Goal: Information Seeking & Learning: Learn about a topic

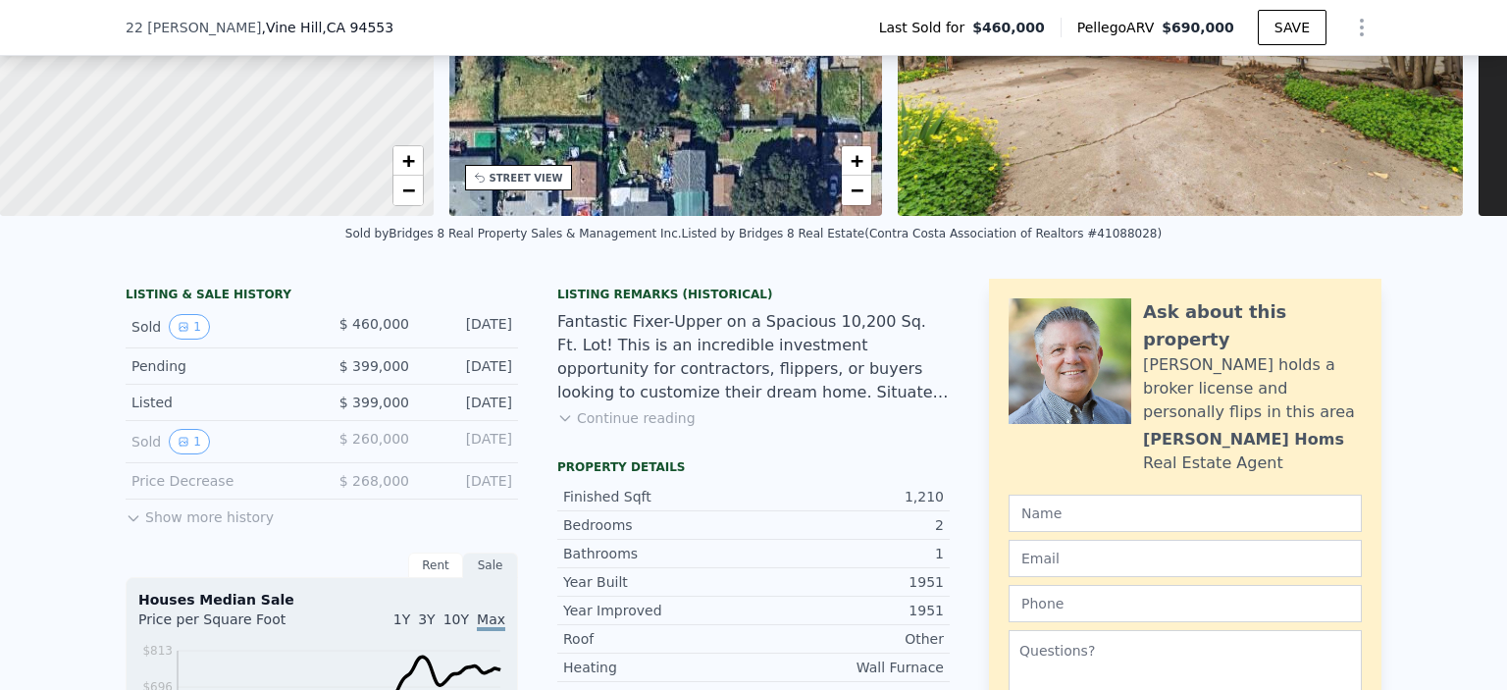
scroll to position [90, 0]
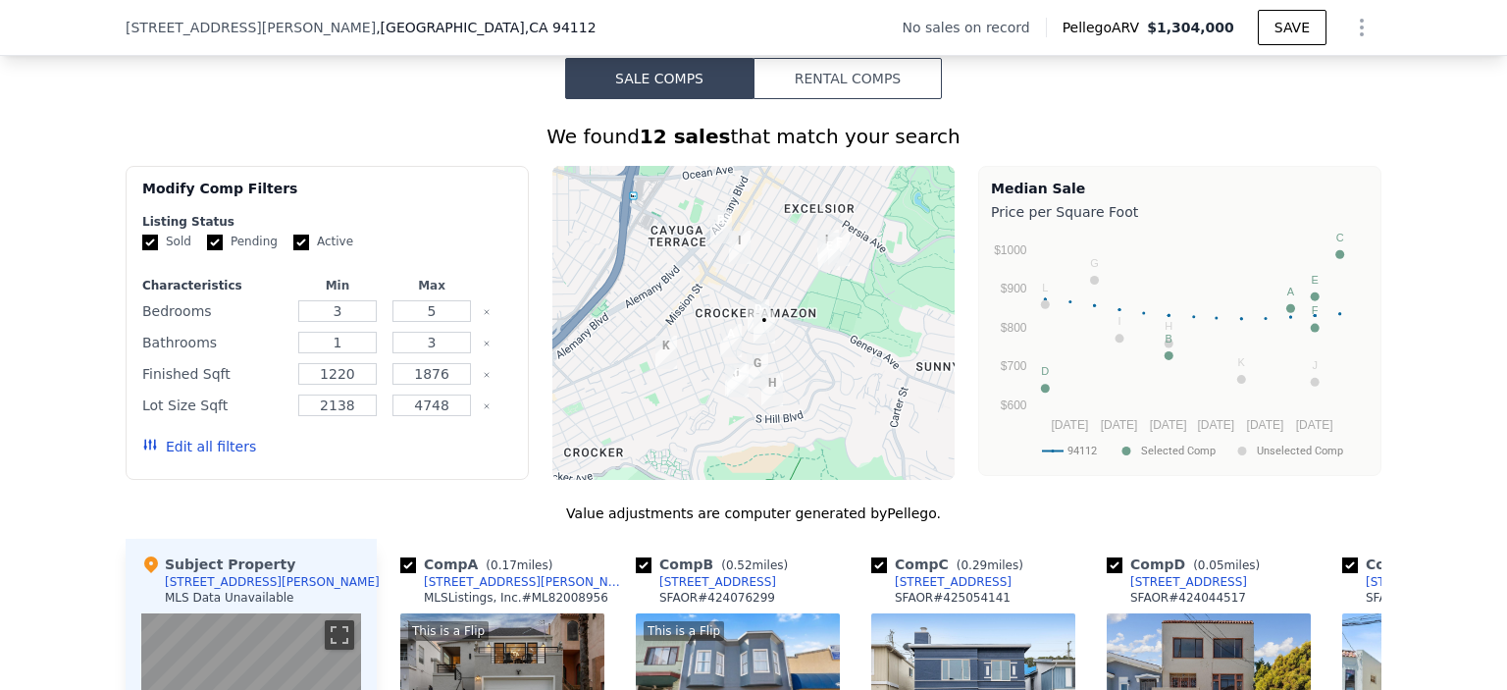
scroll to position [1562, 0]
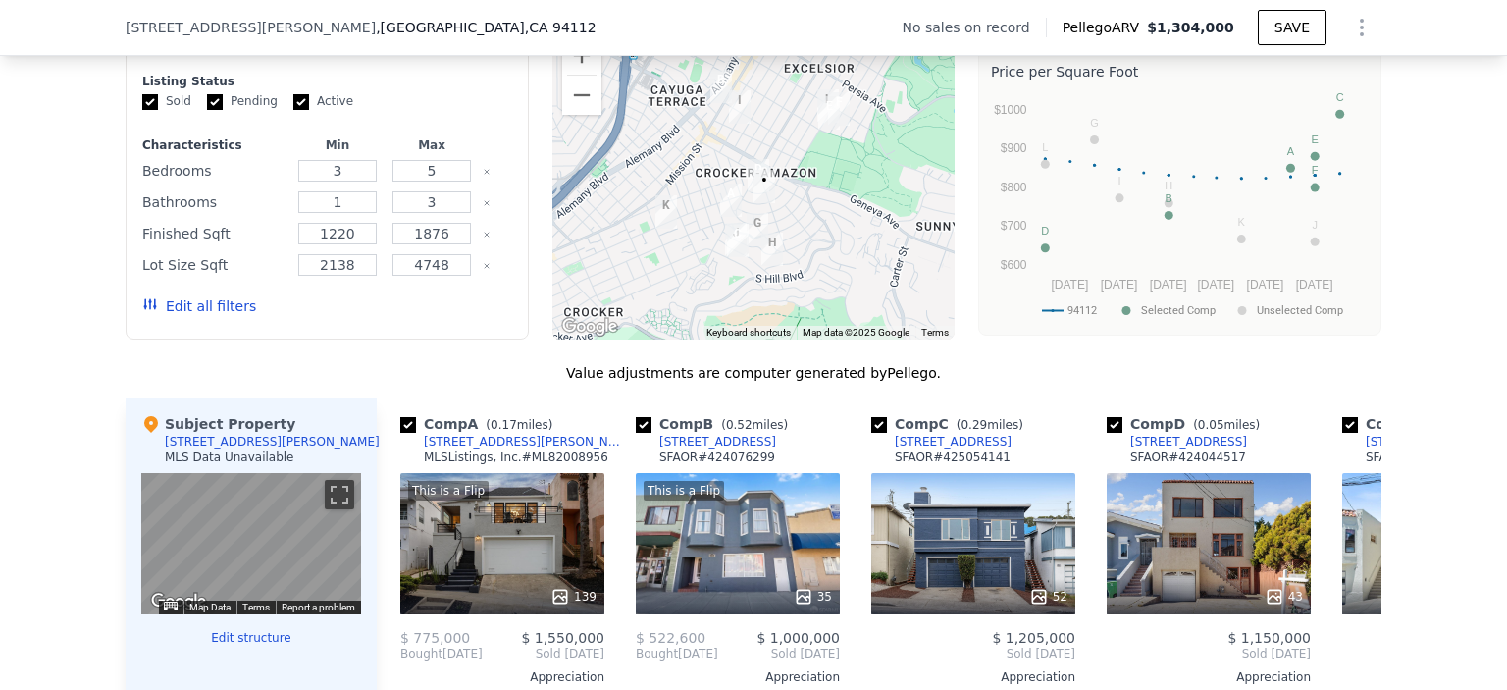
click at [748, 179] on img "136 Cordova St" at bounding box center [764, 186] width 37 height 49
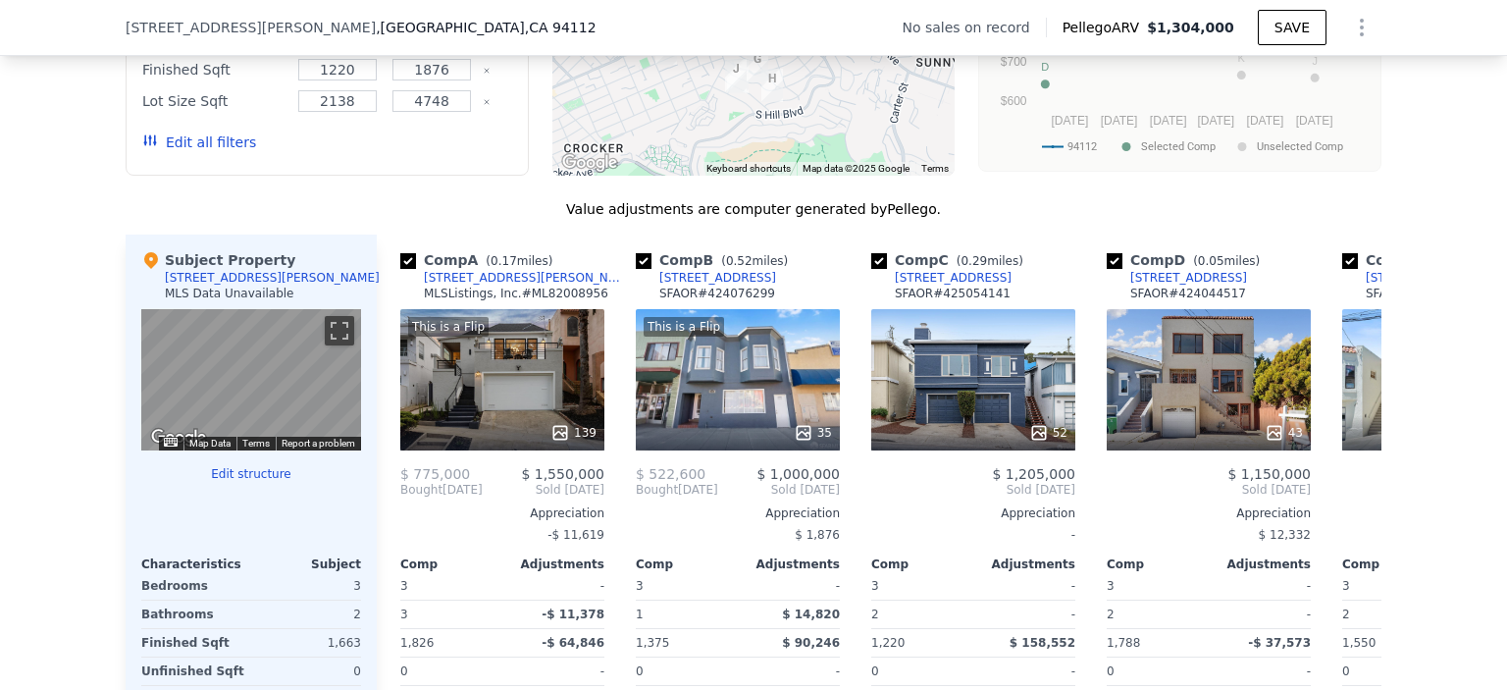
scroll to position [1758, 0]
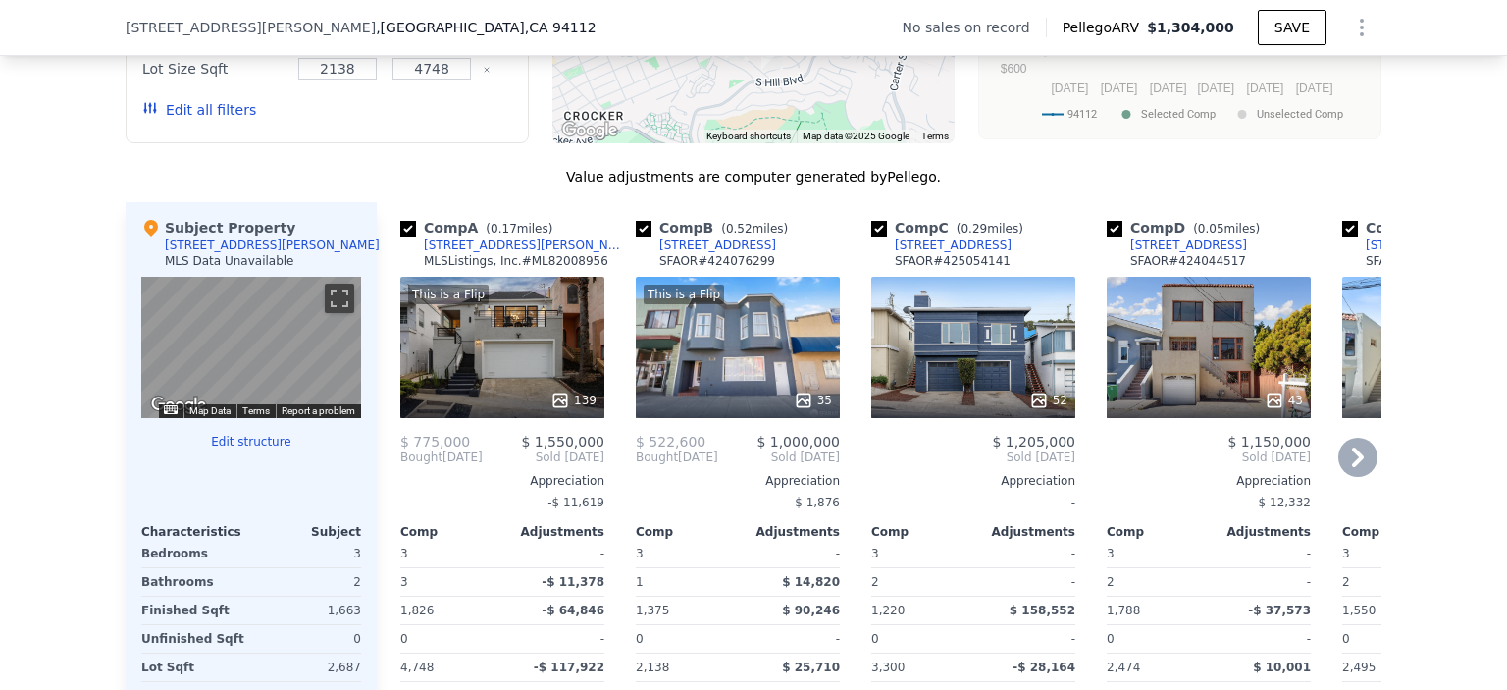
click at [1353, 467] on icon at bounding box center [1358, 457] width 12 height 20
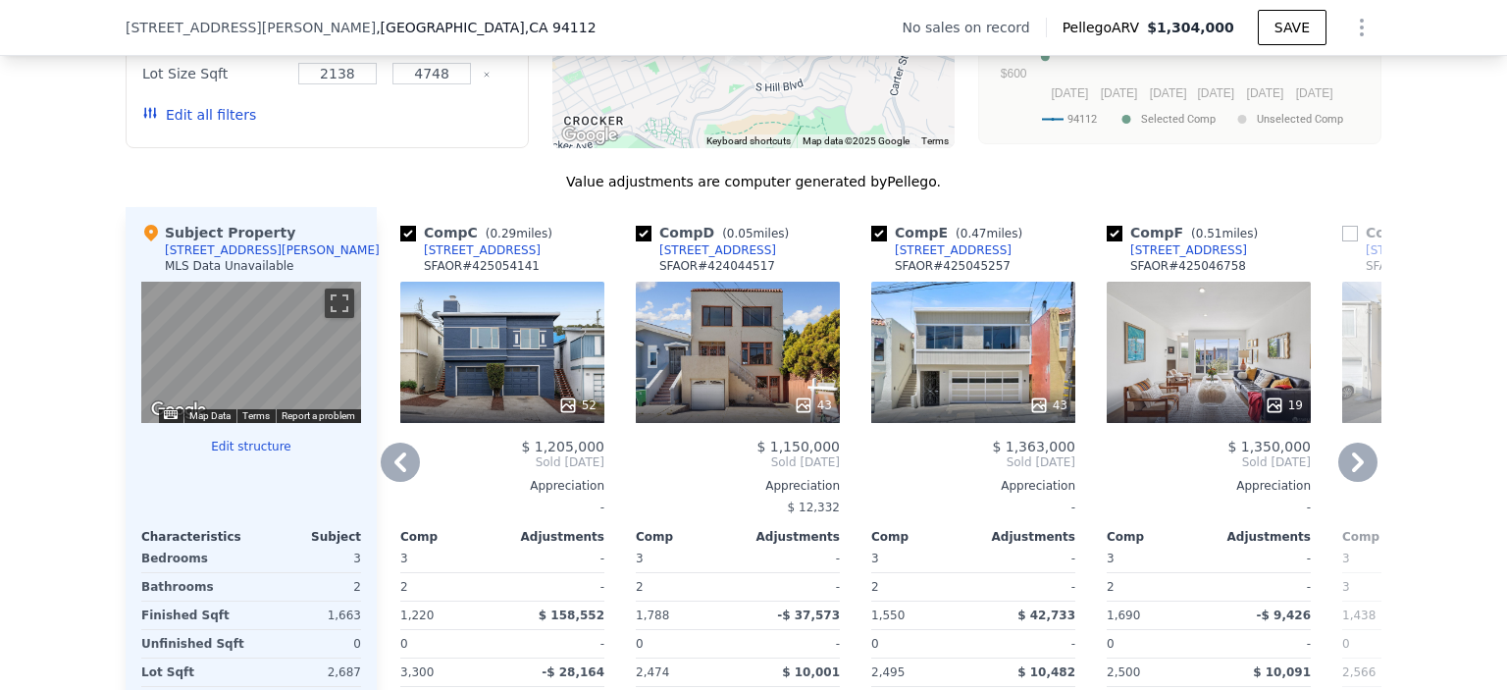
scroll to position [1856, 0]
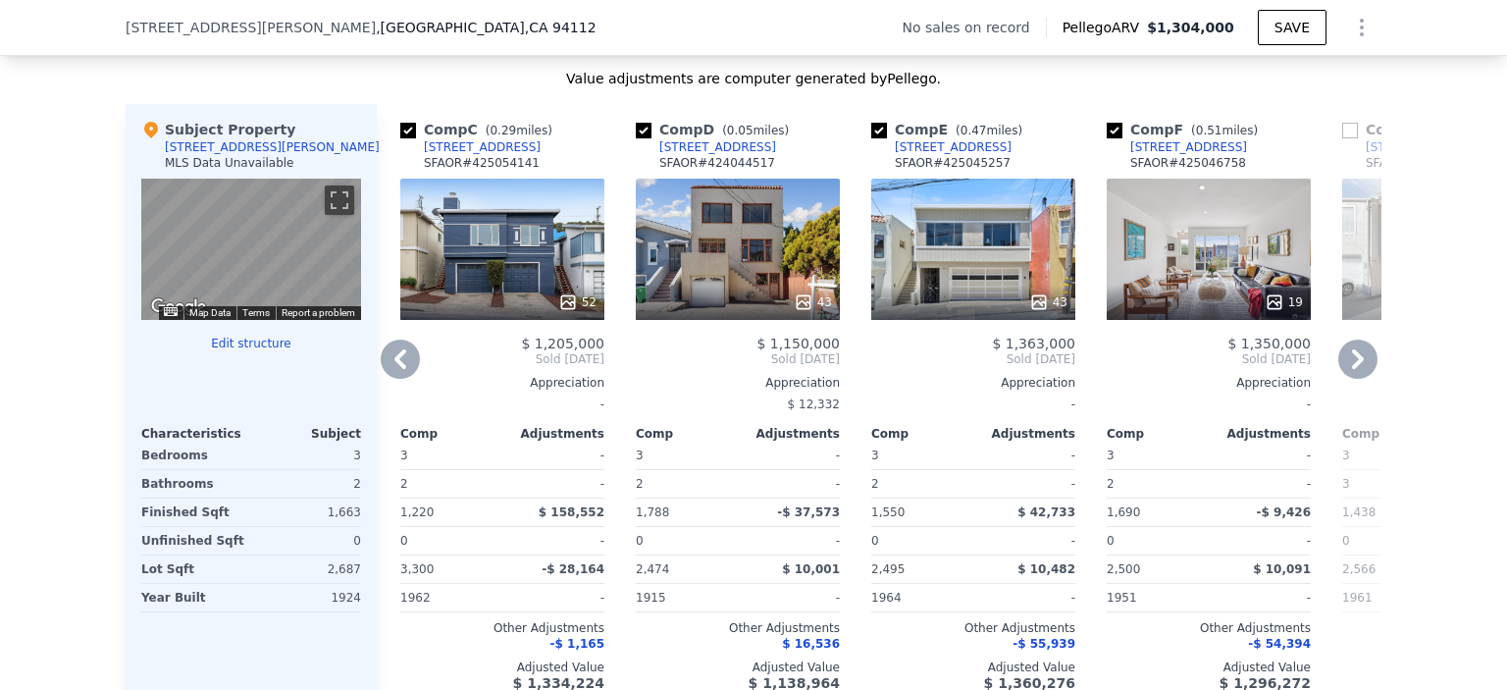
click at [402, 369] on icon at bounding box center [400, 358] width 39 height 39
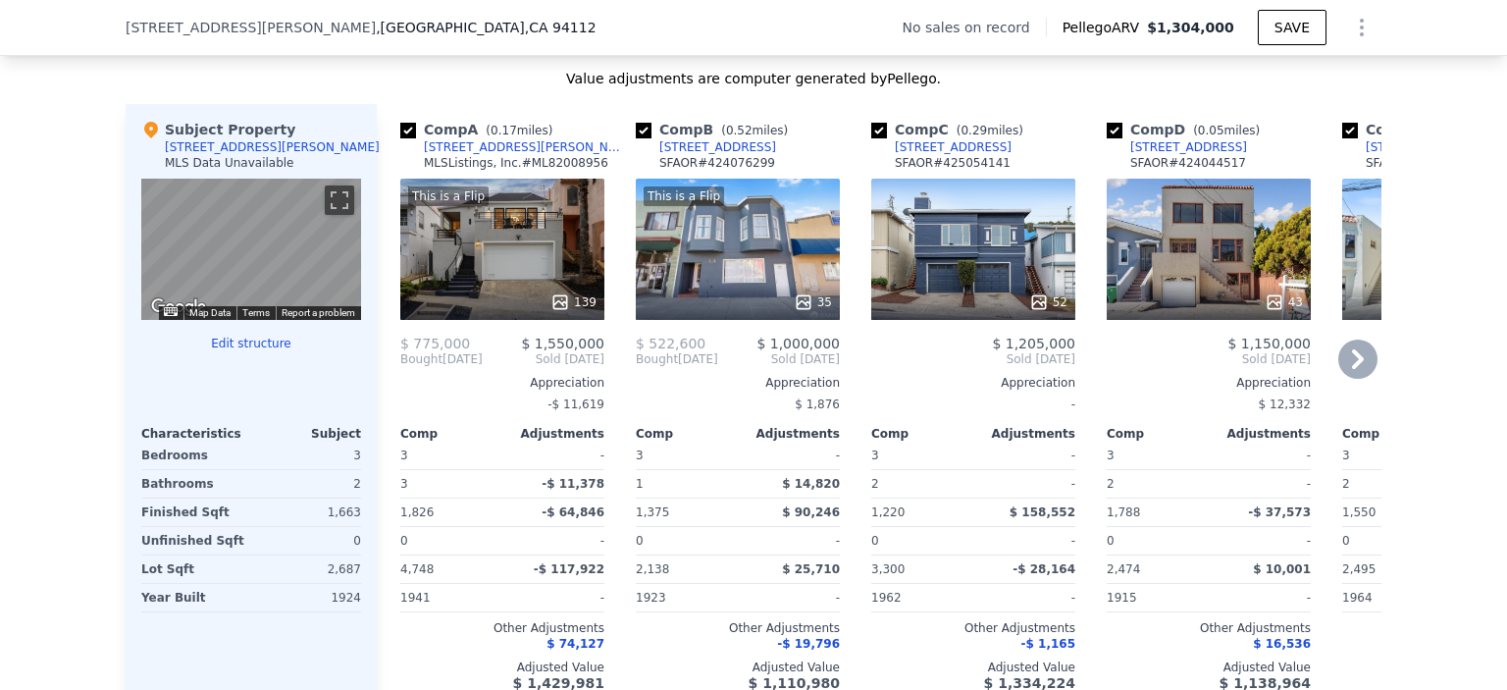
scroll to position [1660, 0]
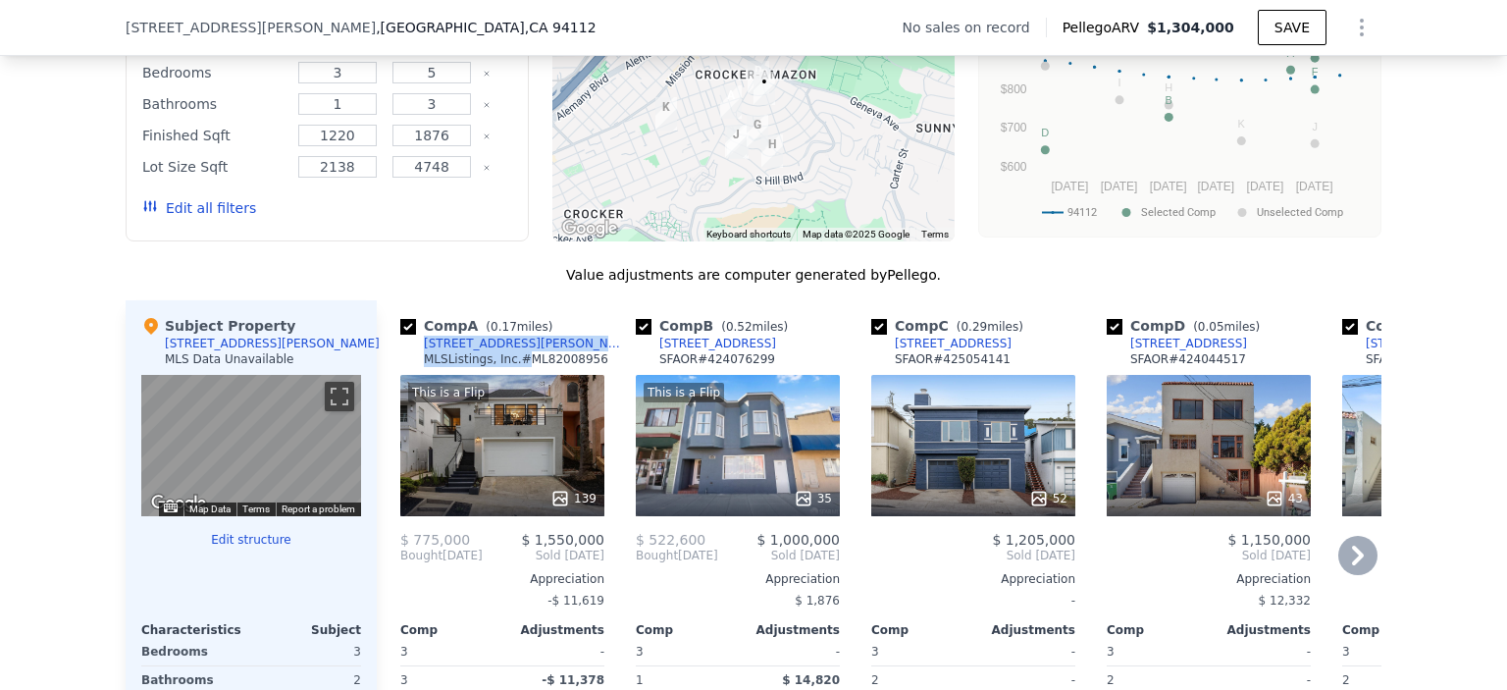
drag, startPoint x: 497, startPoint y: 359, endPoint x: 417, endPoint y: 353, distance: 80.7
click at [417, 353] on div "Comp A ( 0.17 miles) 260 Curtis St MLSListings, Inc. # ML82008956" at bounding box center [502, 345] width 204 height 59
click at [517, 349] on div "Comp A ( 0.17 miles) 260 Curtis St MLSListings, Inc. # ML82008956" at bounding box center [502, 345] width 204 height 59
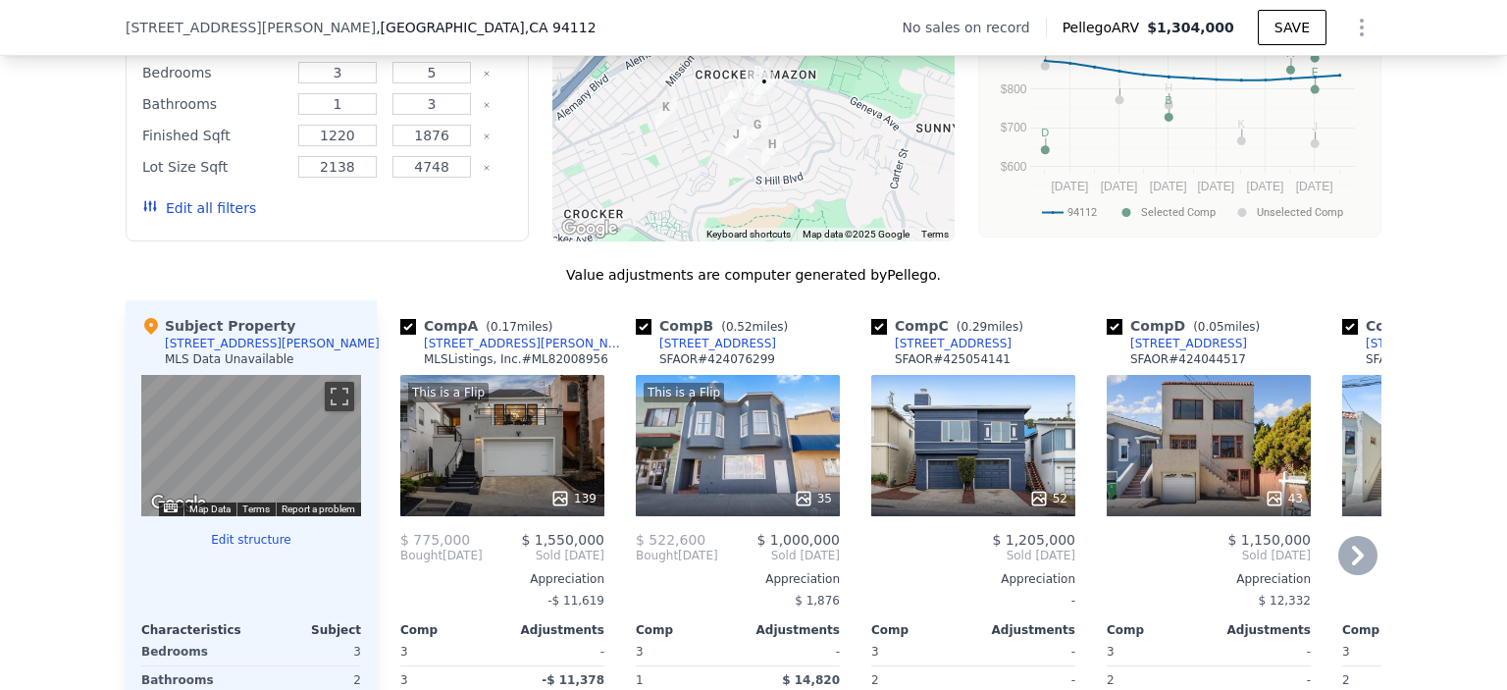
drag, startPoint x: 493, startPoint y: 357, endPoint x: 385, endPoint y: 362, distance: 108.0
click at [429, 358] on div "Comp A ( 0.17 miles) 260 Curtis St MLSListings, Inc. # ML82008956" at bounding box center [502, 345] width 204 height 59
click at [461, 351] on div "260 Curtis St" at bounding box center [526, 344] width 204 height 16
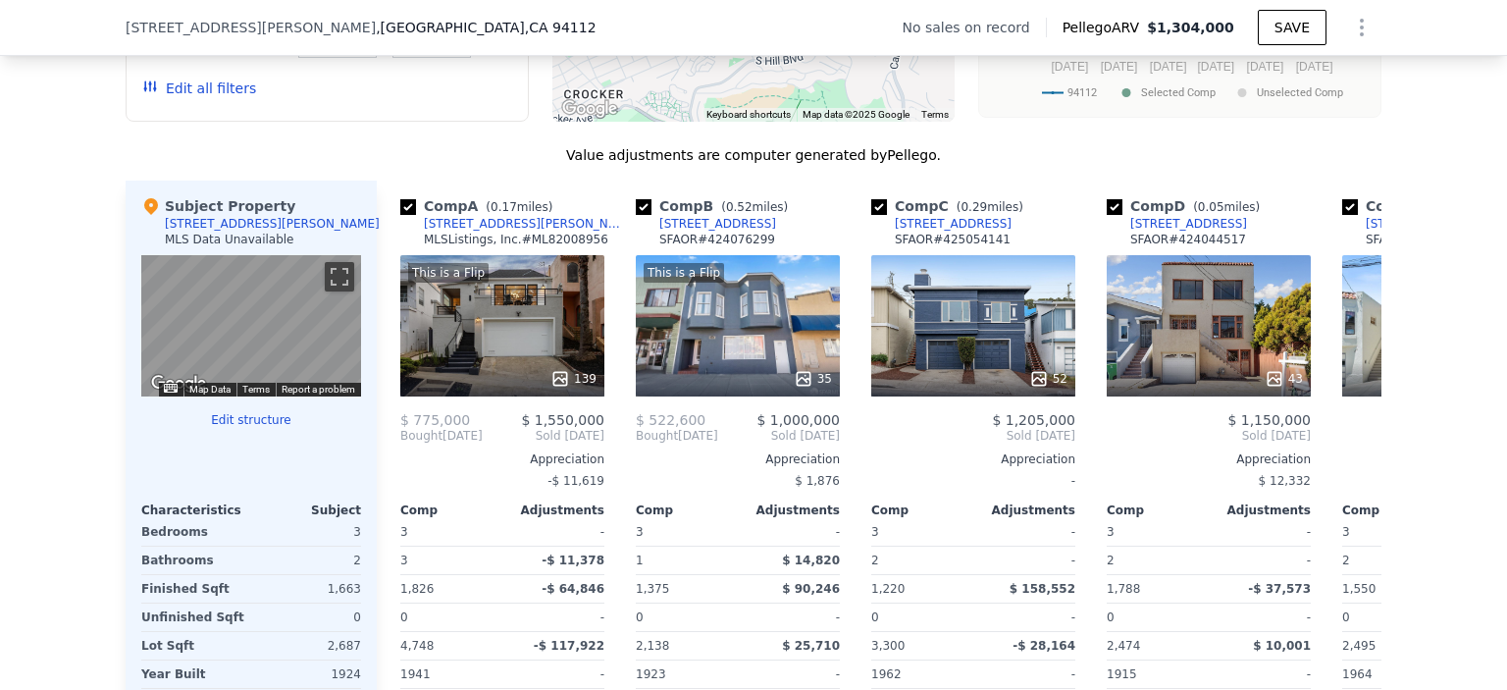
scroll to position [1856, 0]
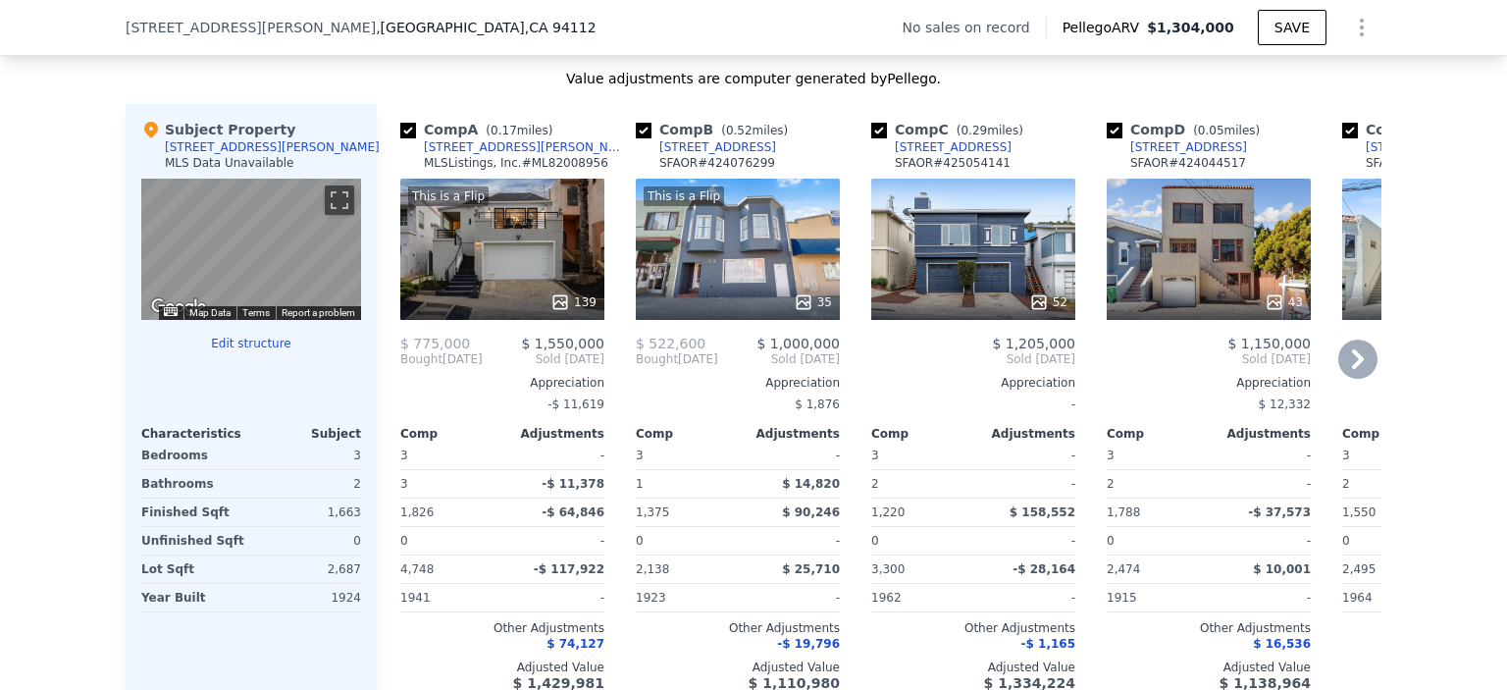
click at [1252, 286] on div "43" at bounding box center [1209, 249] width 204 height 141
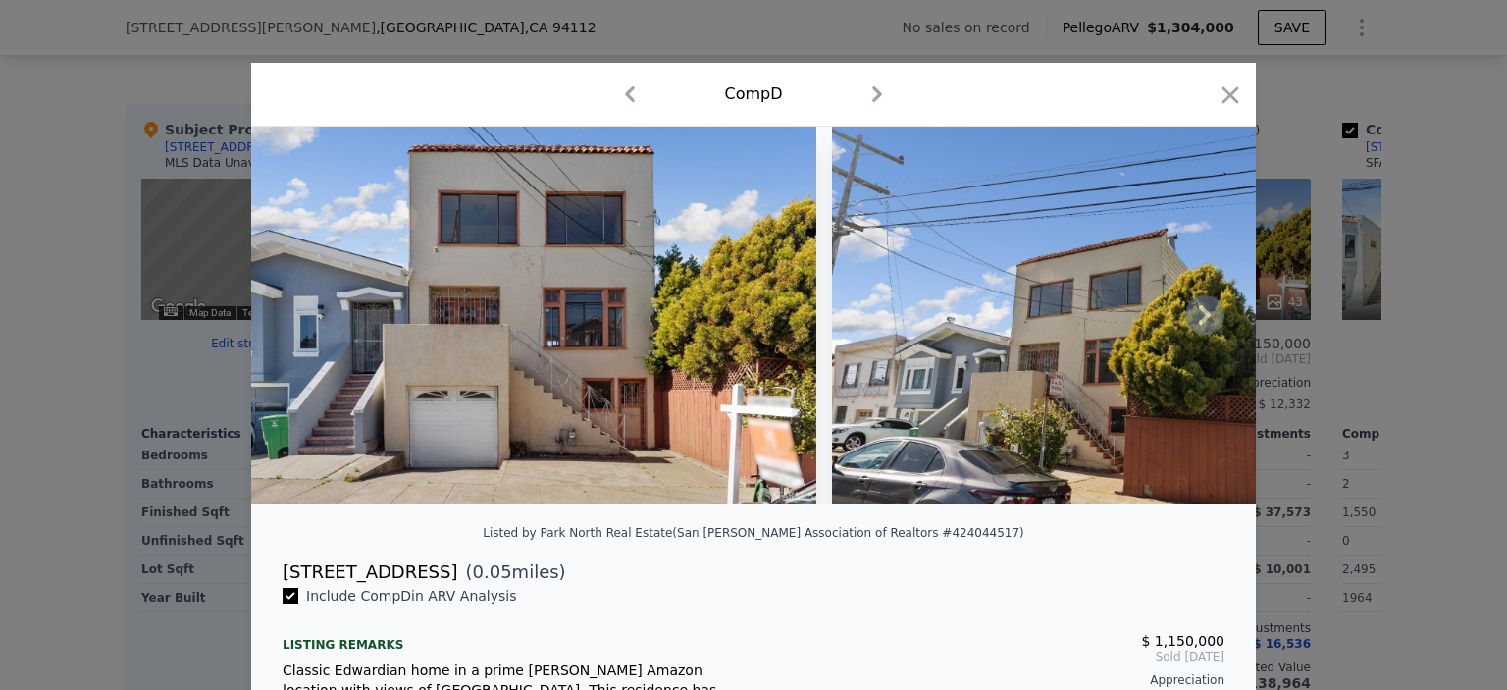
click at [1199, 325] on icon at bounding box center [1205, 315] width 12 height 20
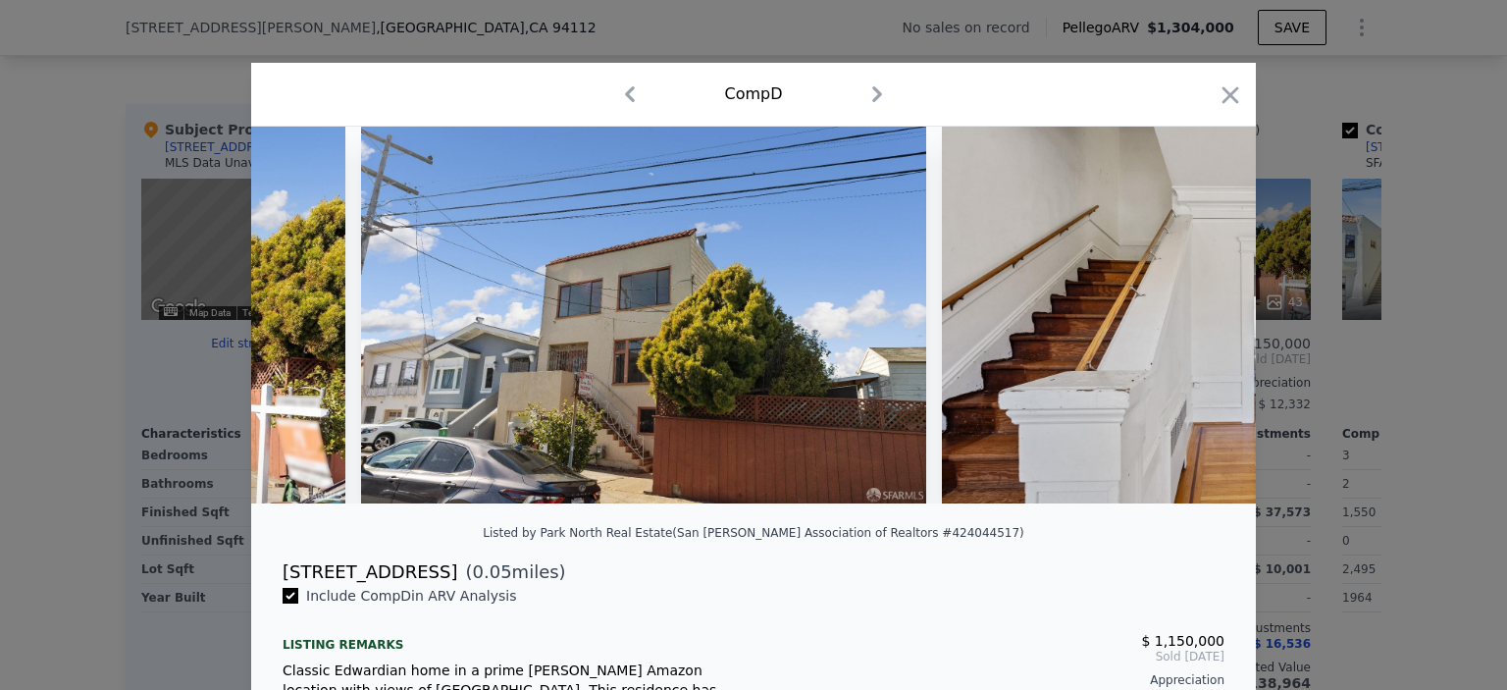
click at [1197, 329] on img at bounding box center [1224, 315] width 565 height 377
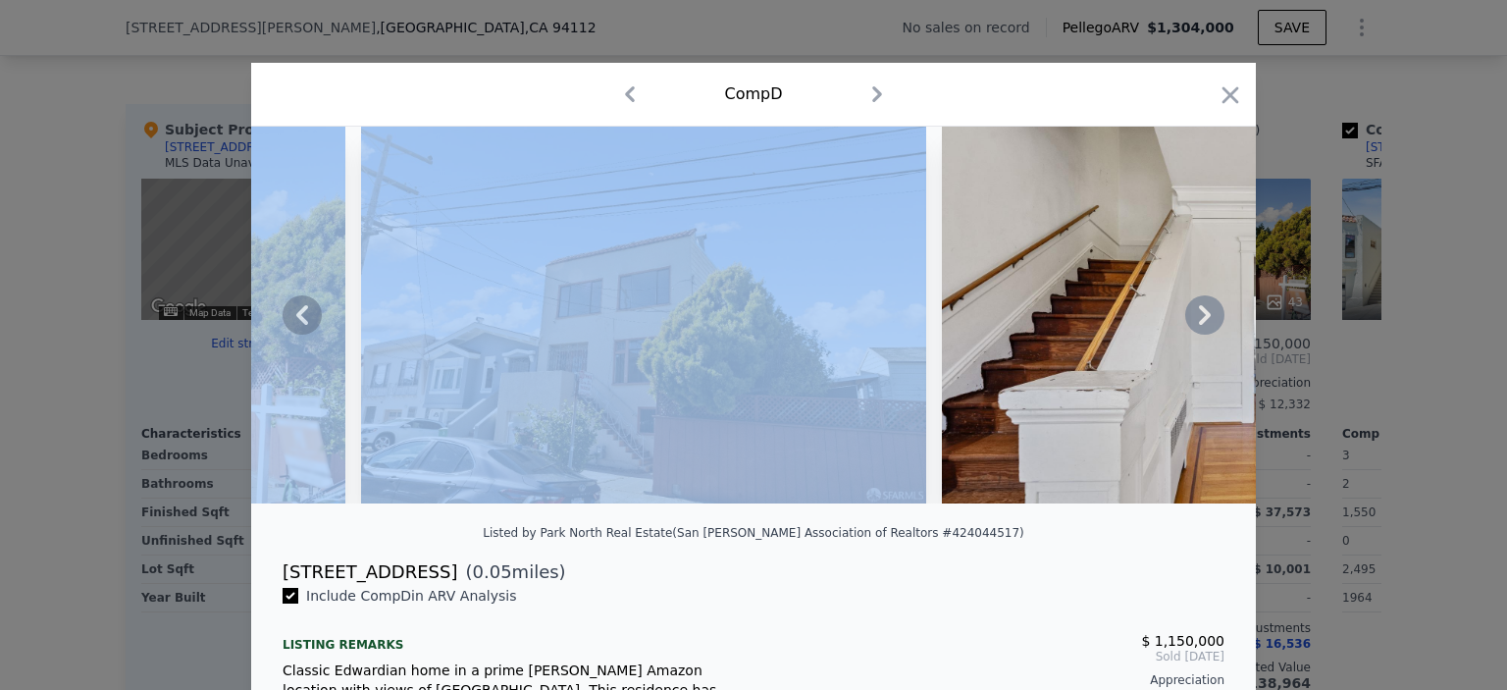
click at [1199, 325] on icon at bounding box center [1205, 315] width 12 height 20
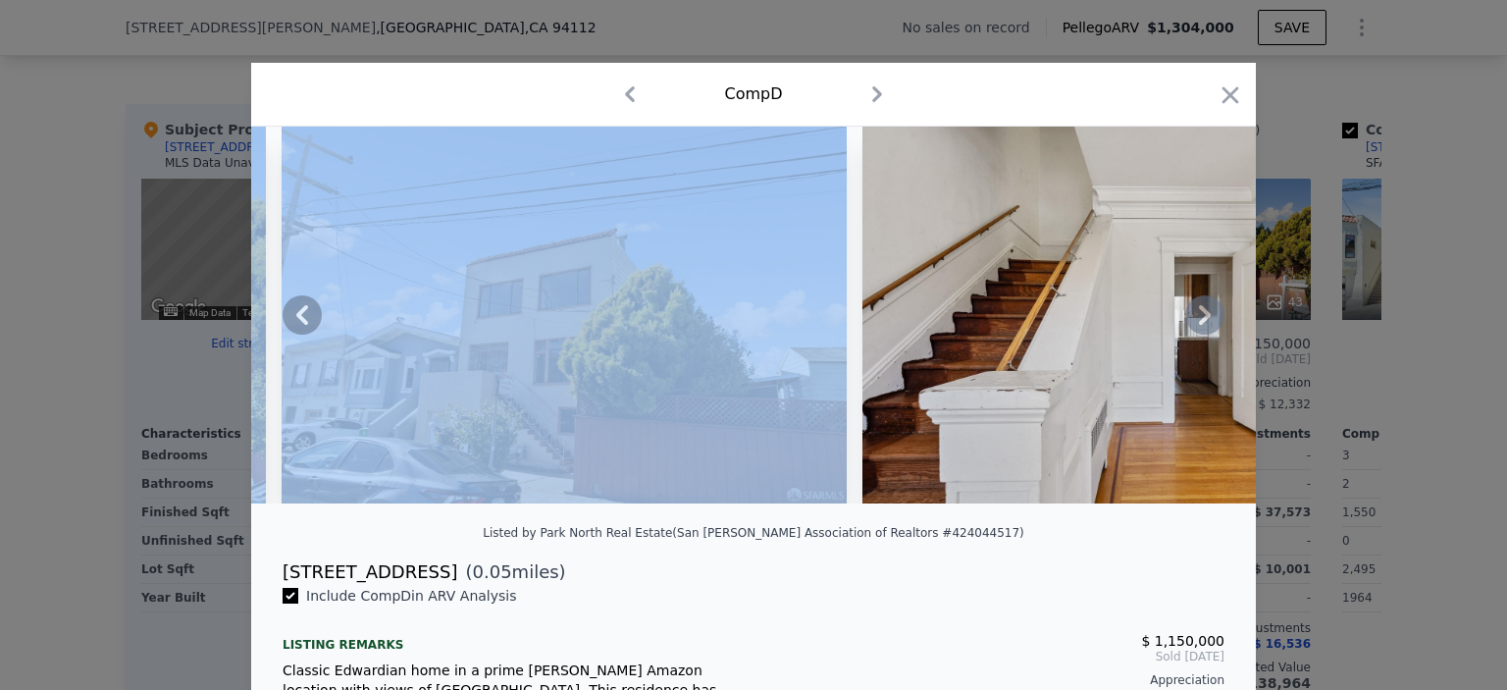
click at [1197, 329] on img at bounding box center [1144, 315] width 565 height 377
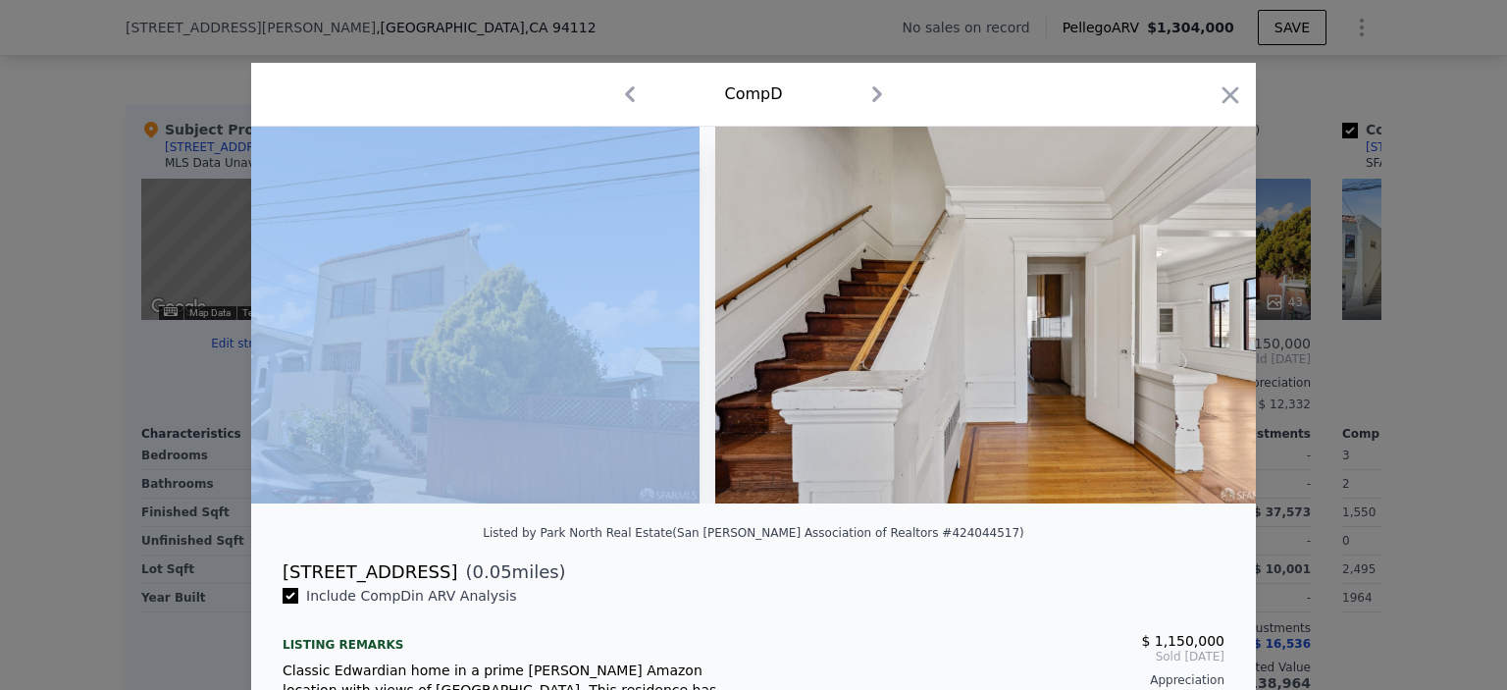
scroll to position [0, 942]
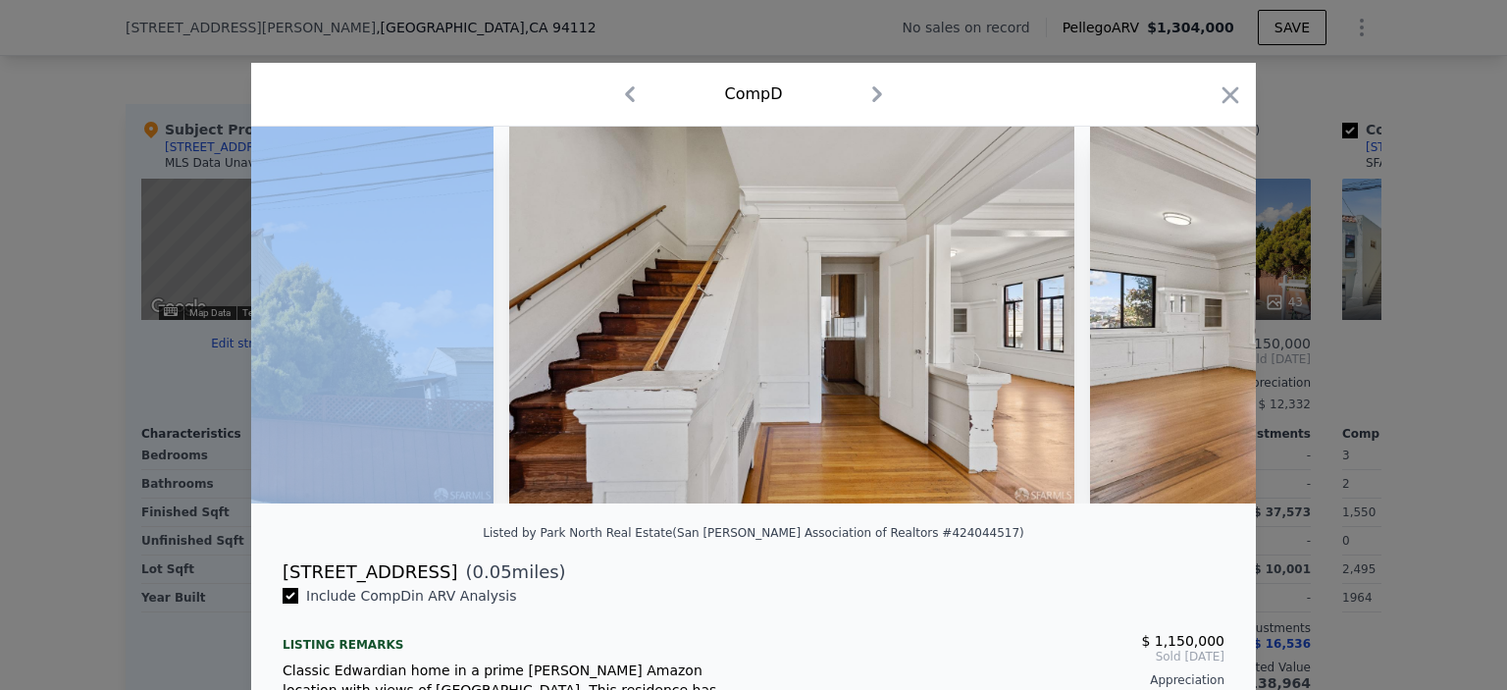
click at [1197, 329] on div at bounding box center [753, 315] width 1005 height 377
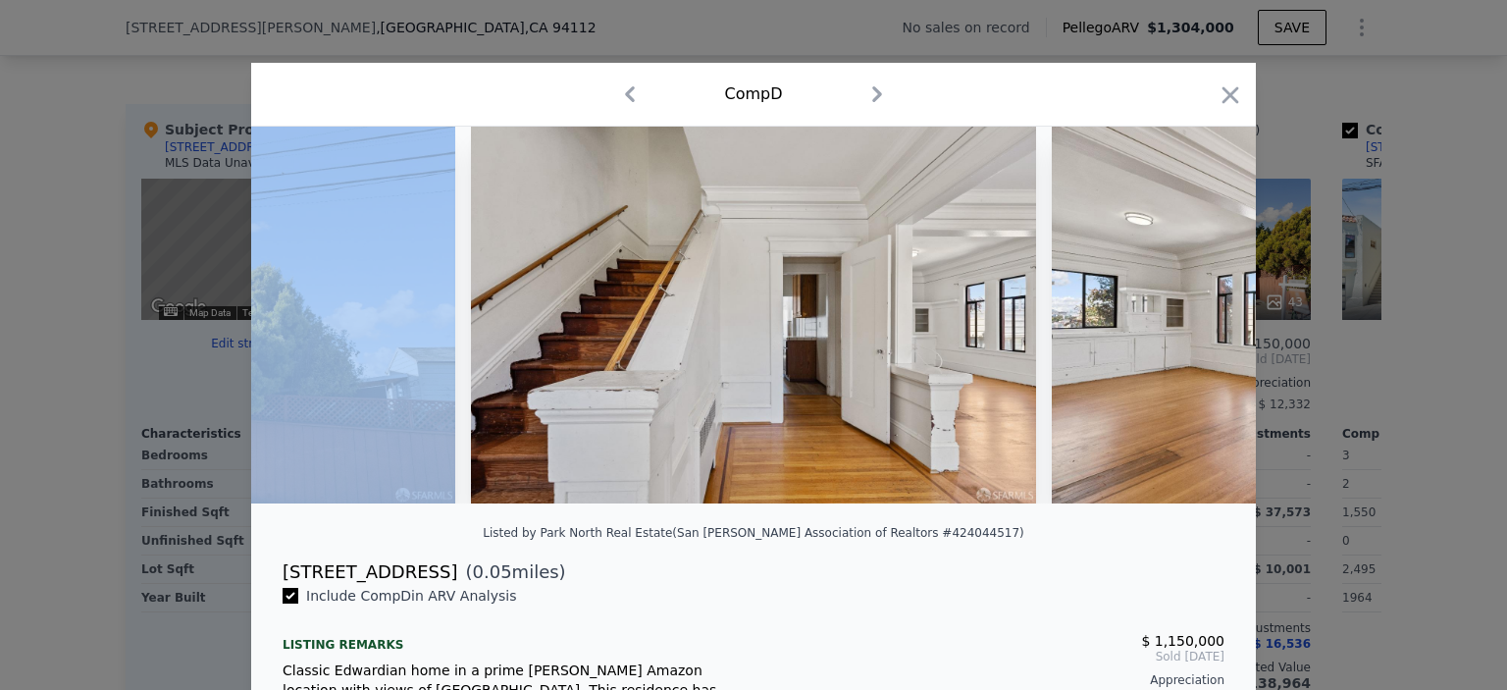
click at [1197, 329] on img at bounding box center [1334, 315] width 565 height 377
drag, startPoint x: 1221, startPoint y: 94, endPoint x: 1224, endPoint y: 107, distance: 13.3
click at [1223, 94] on icon "button" at bounding box center [1231, 94] width 17 height 17
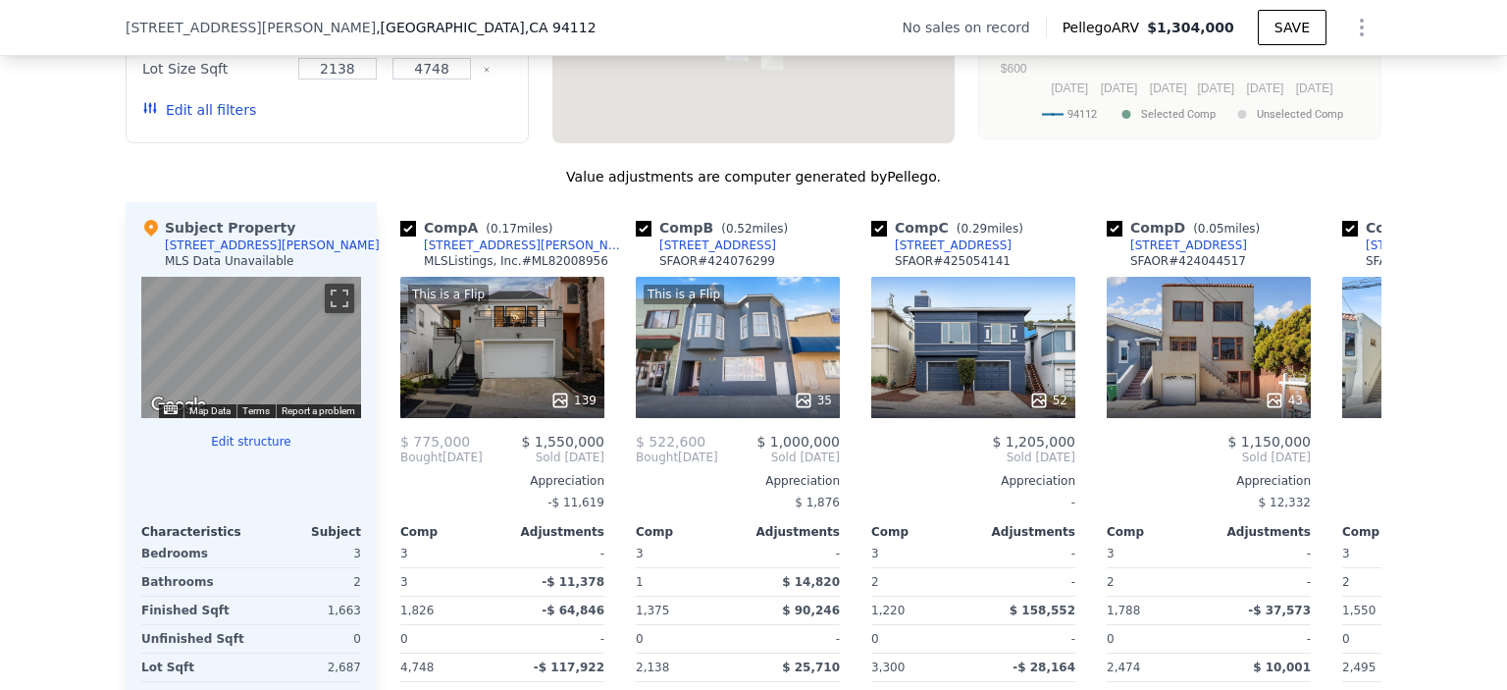
scroll to position [1856, 0]
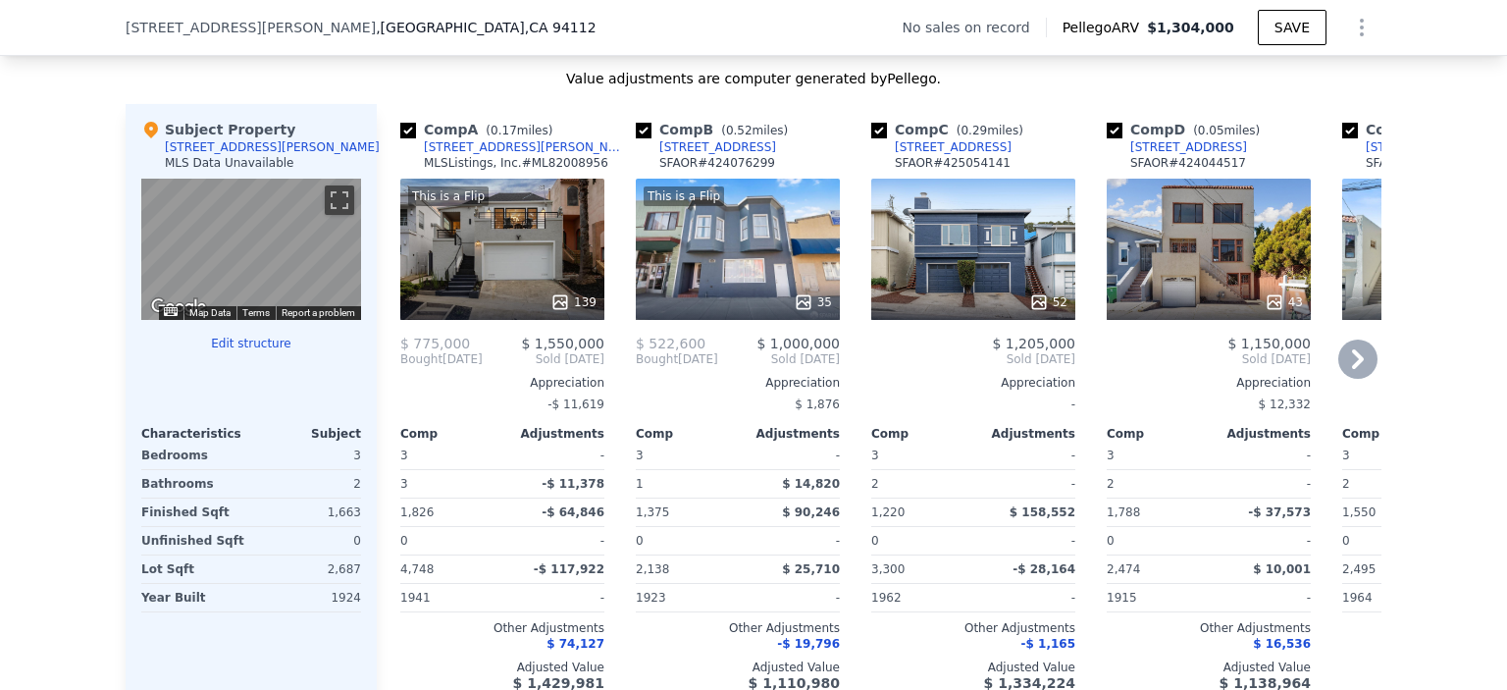
click at [1348, 371] on icon at bounding box center [1357, 358] width 39 height 39
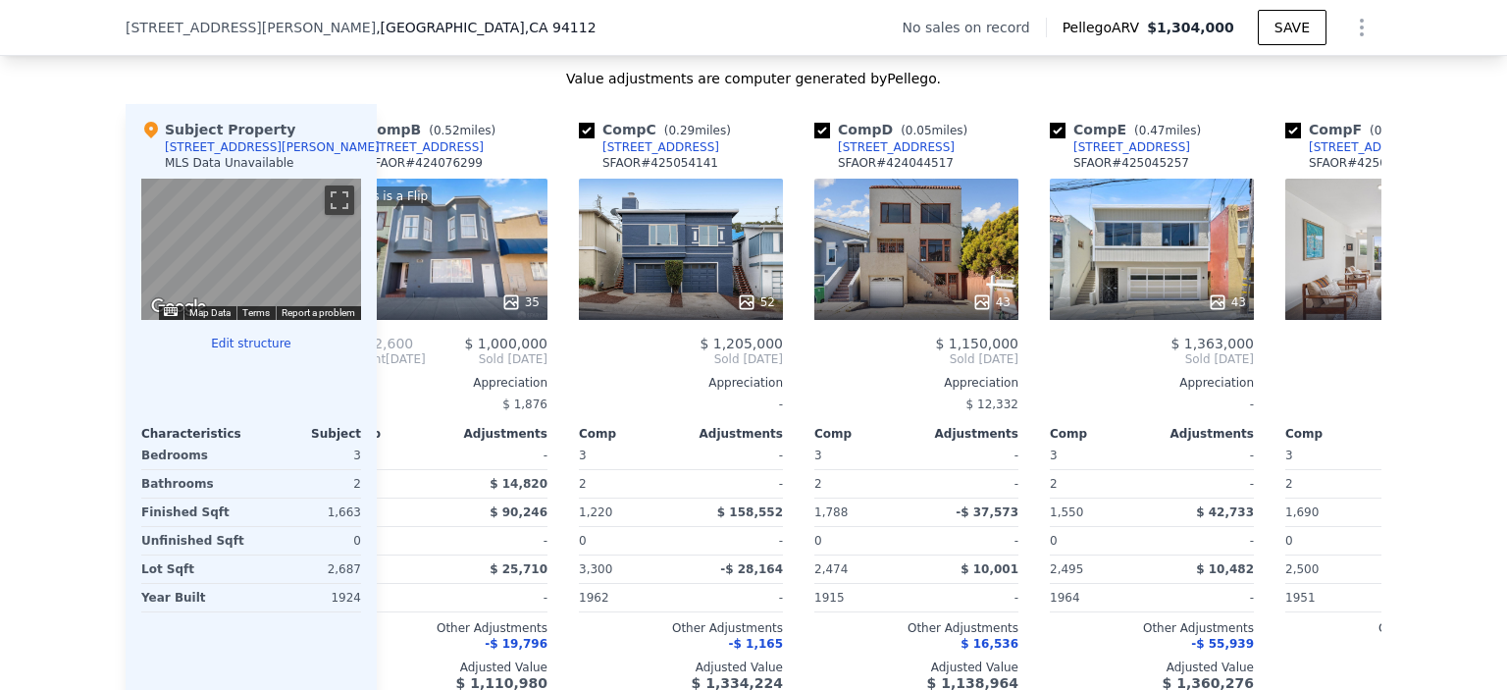
scroll to position [0, 471]
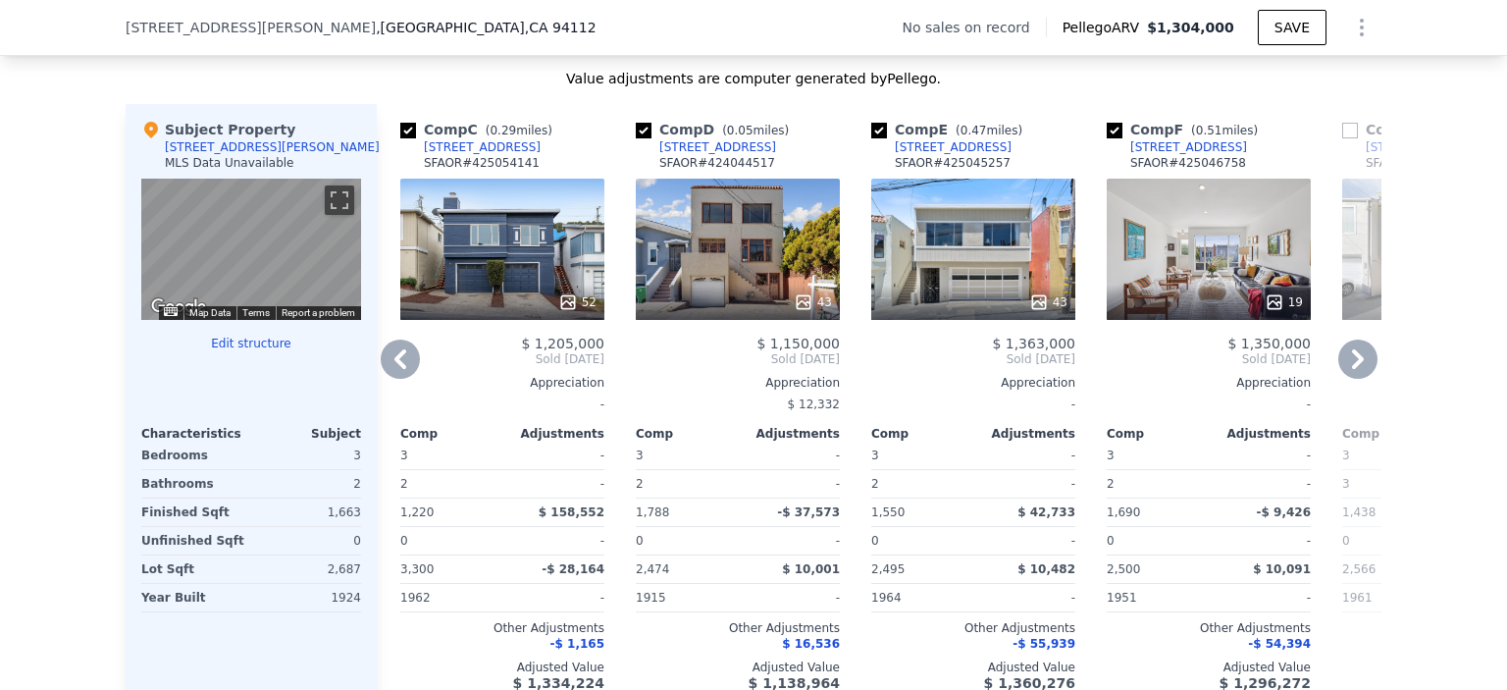
click at [1348, 371] on icon at bounding box center [1357, 358] width 39 height 39
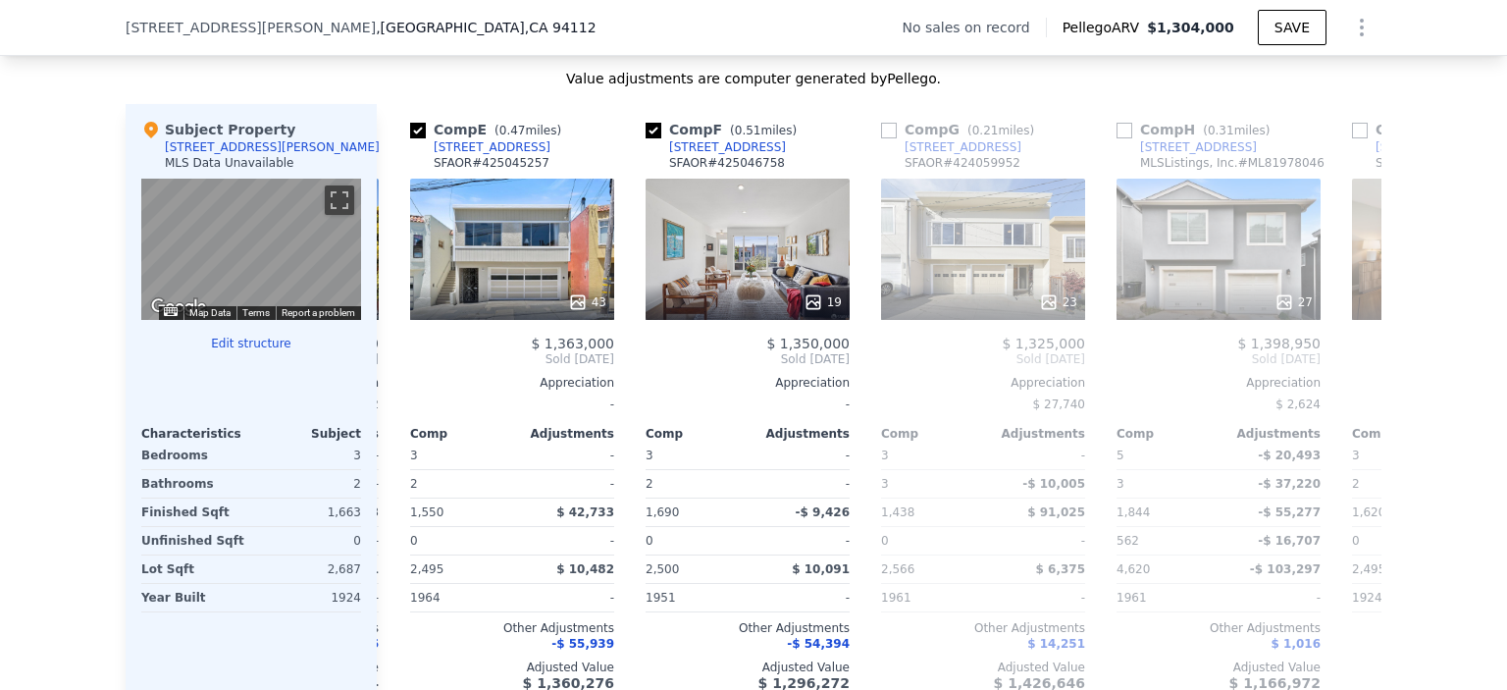
scroll to position [0, 942]
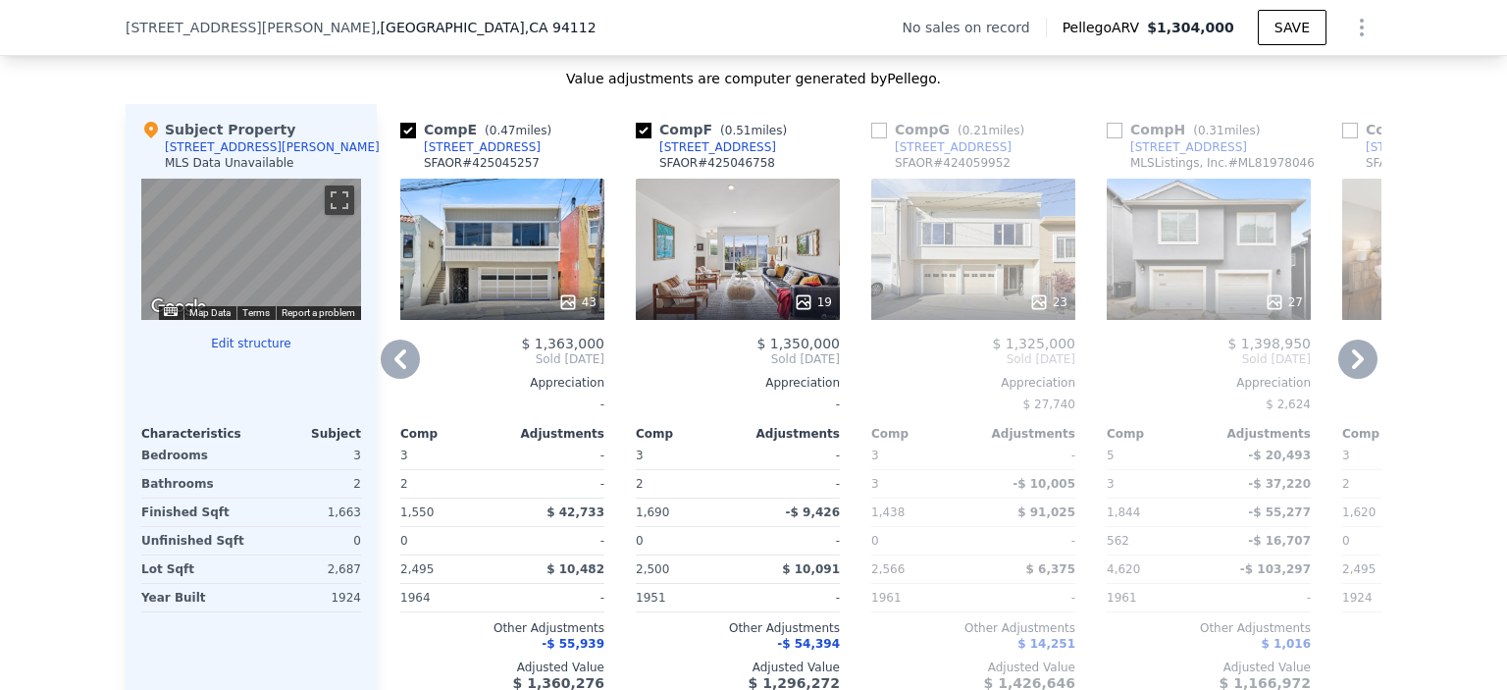
click at [1348, 371] on icon at bounding box center [1357, 358] width 39 height 39
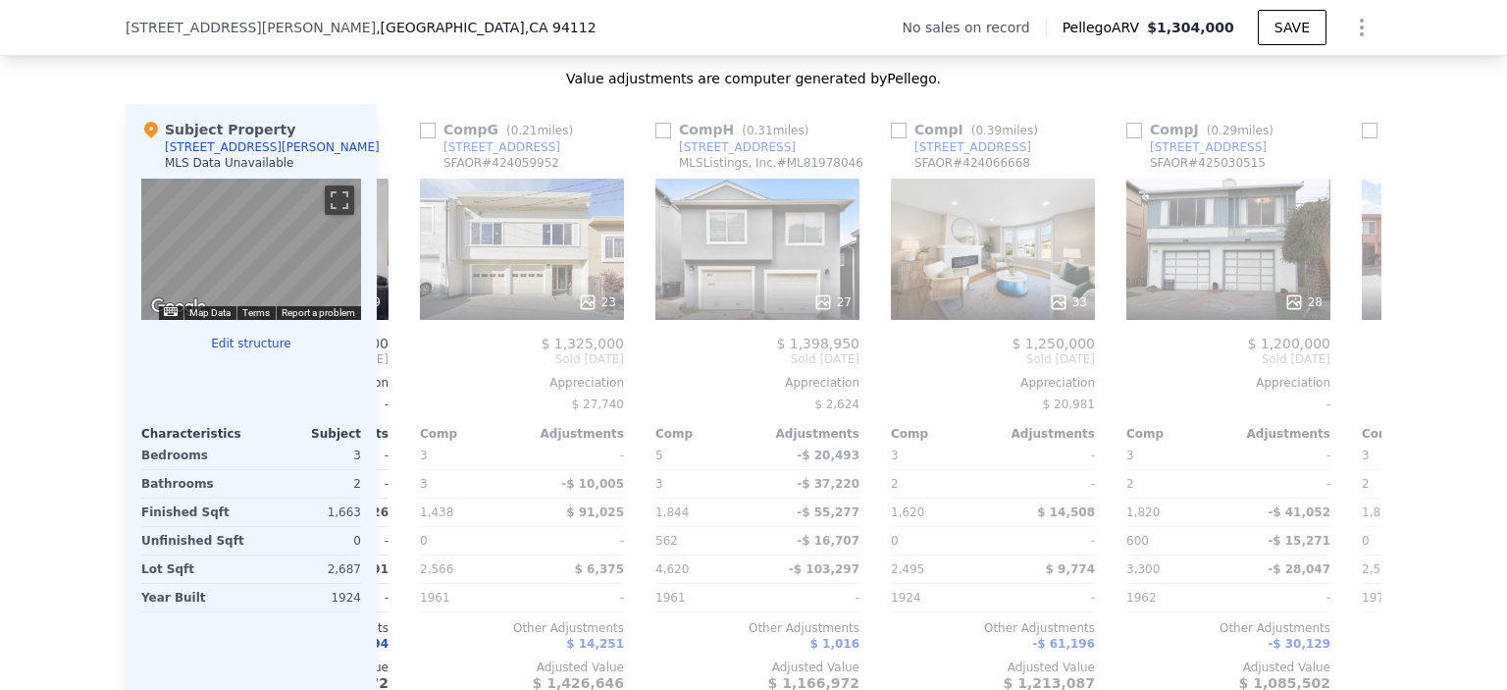
scroll to position [0, 1413]
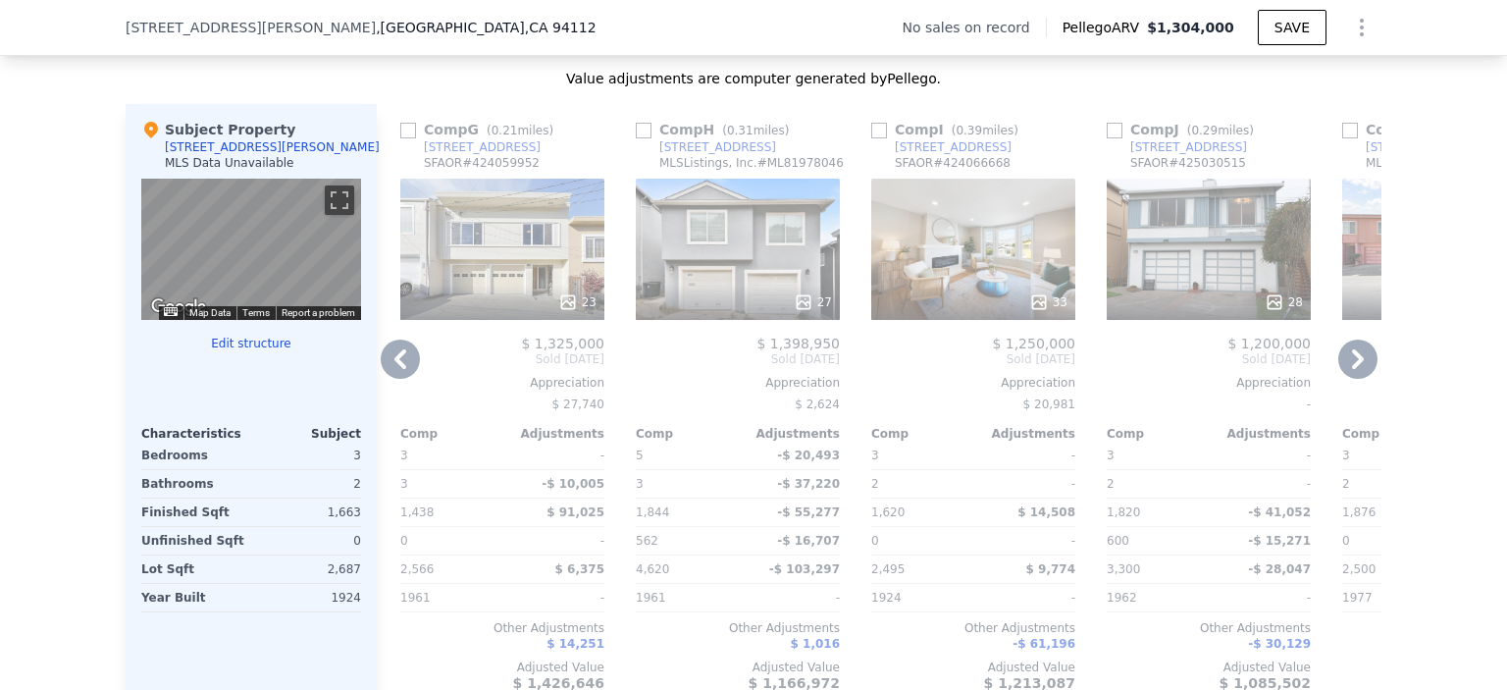
click at [1348, 371] on icon at bounding box center [1357, 358] width 39 height 39
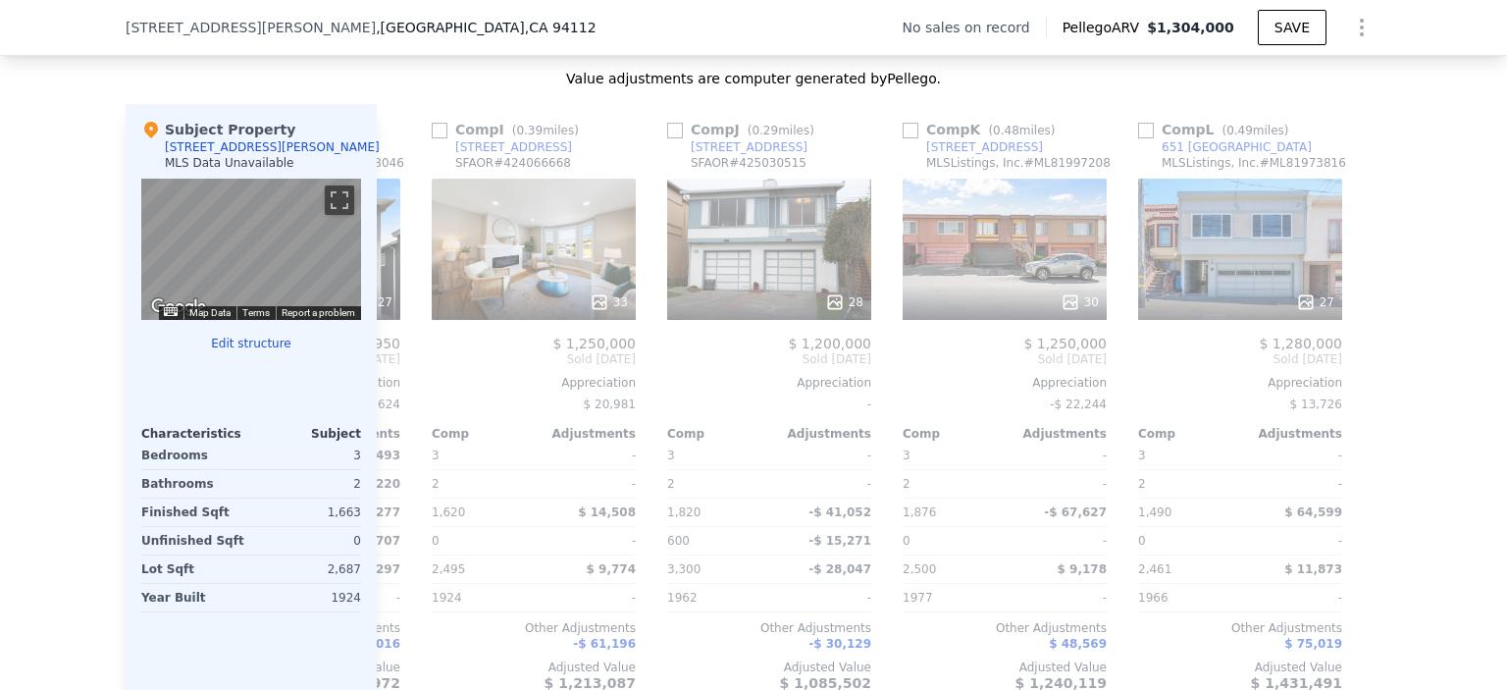
scroll to position [0, 1868]
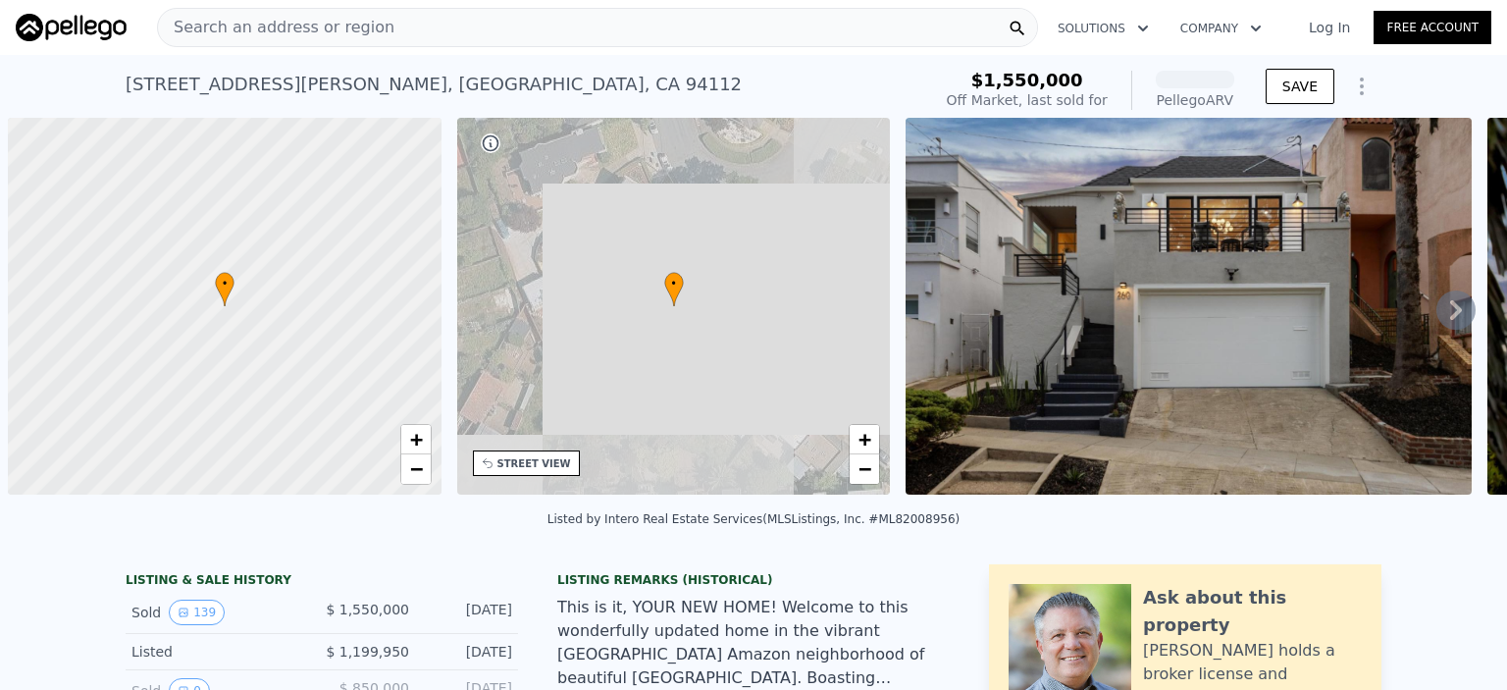
scroll to position [0, 8]
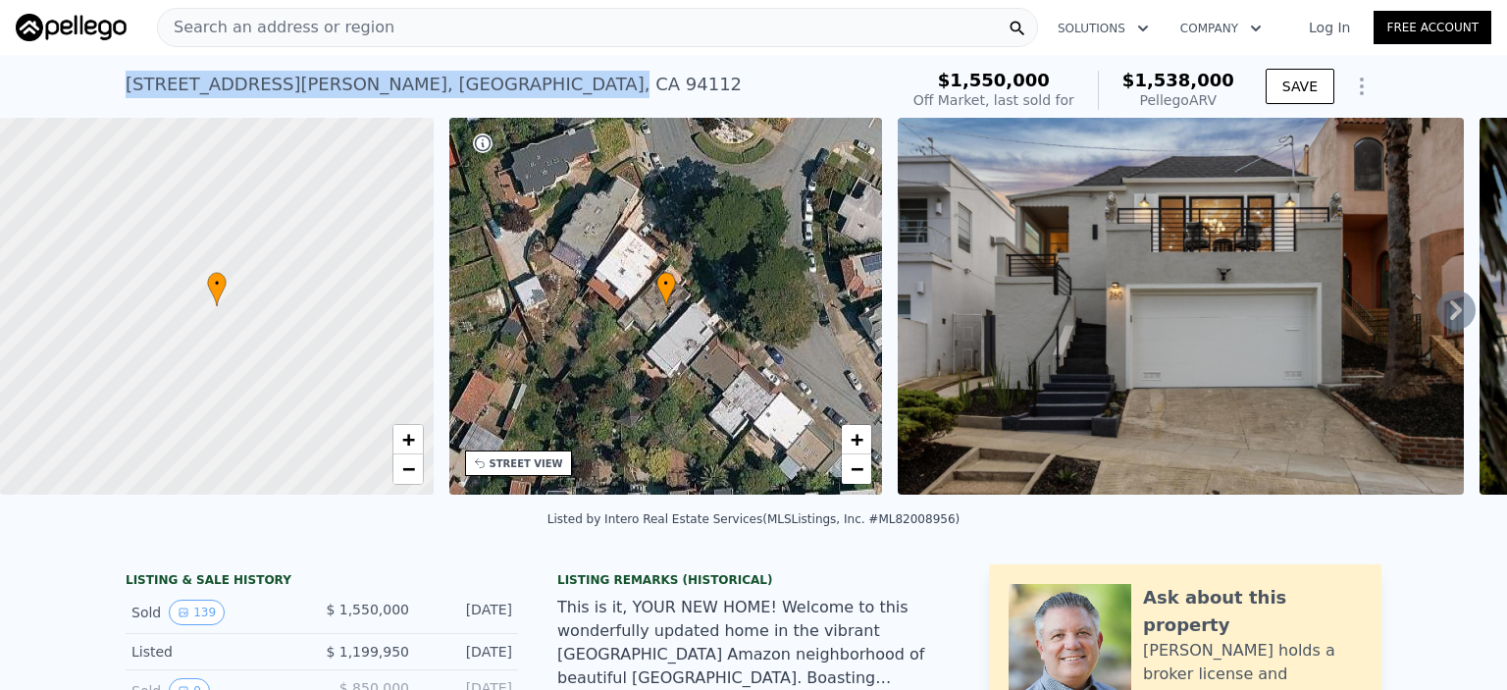
drag, startPoint x: 118, startPoint y: 79, endPoint x: 339, endPoint y: 77, distance: 221.8
click at [339, 77] on div "260 Curtis St , San Francisco , CA 94112" at bounding box center [434, 84] width 616 height 27
copy div "260 Curtis St , San Francisco ,"
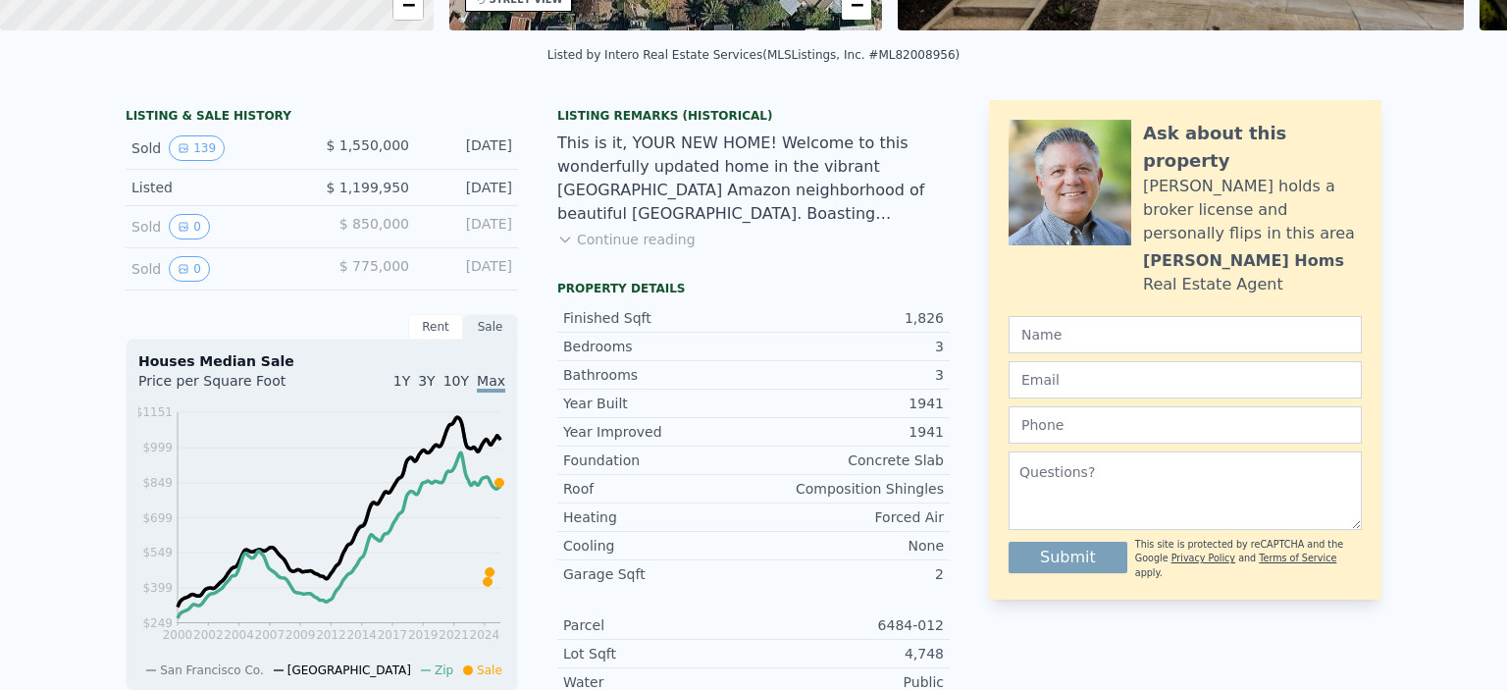
scroll to position [7, 0]
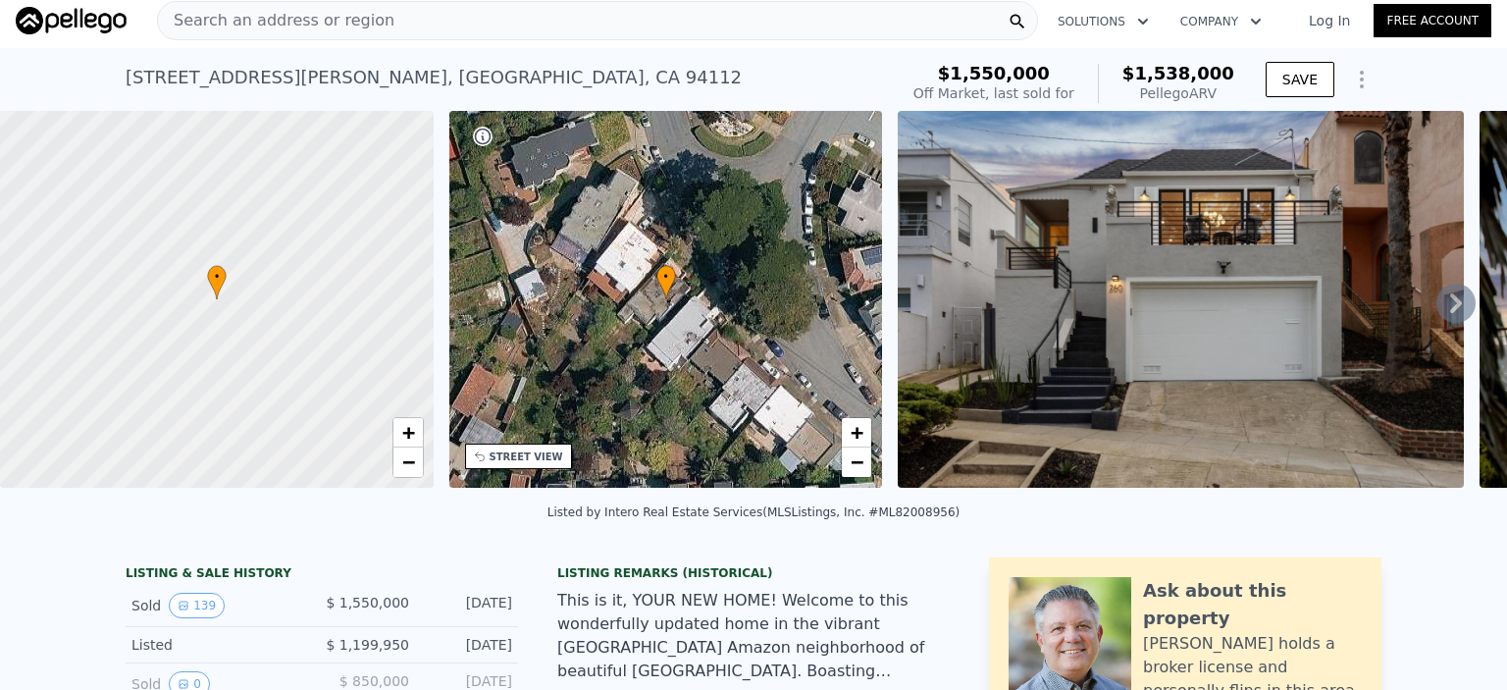
click at [1437, 318] on icon at bounding box center [1455, 303] width 39 height 39
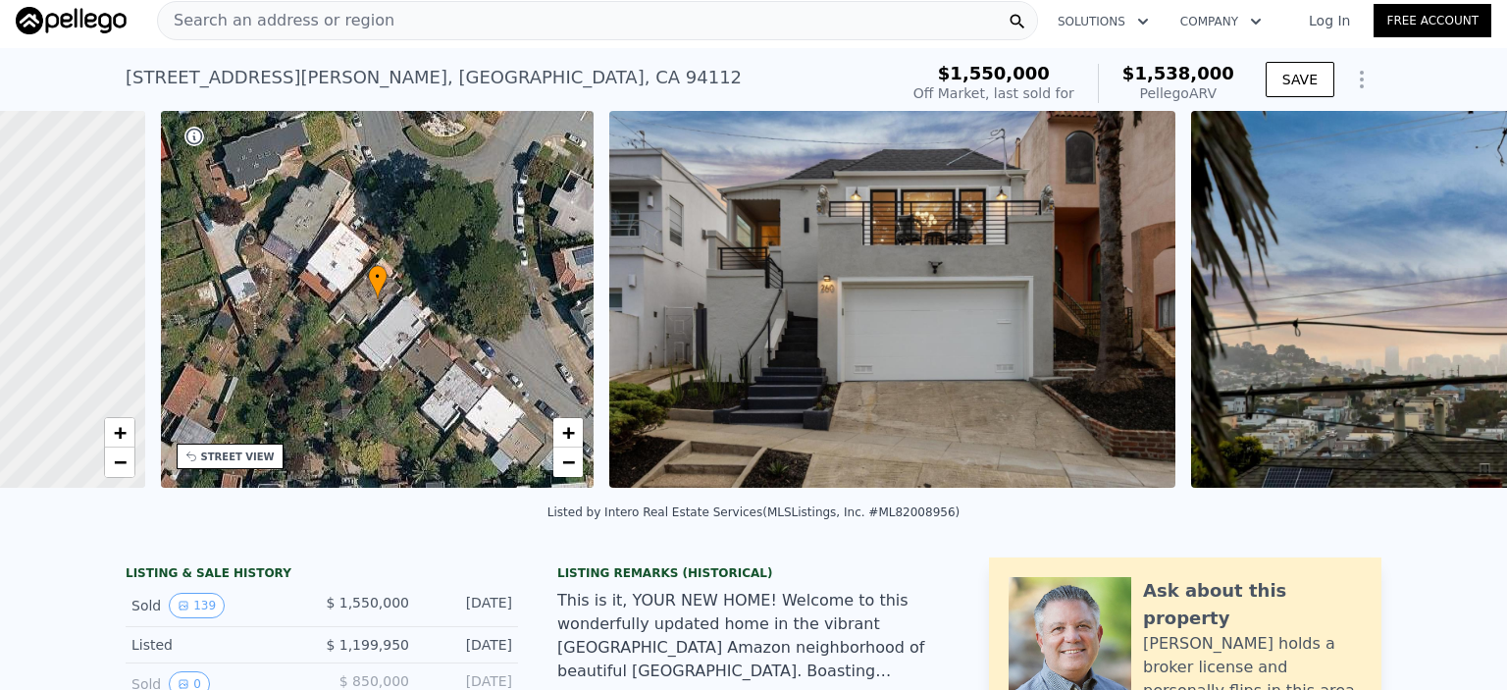
scroll to position [0, 456]
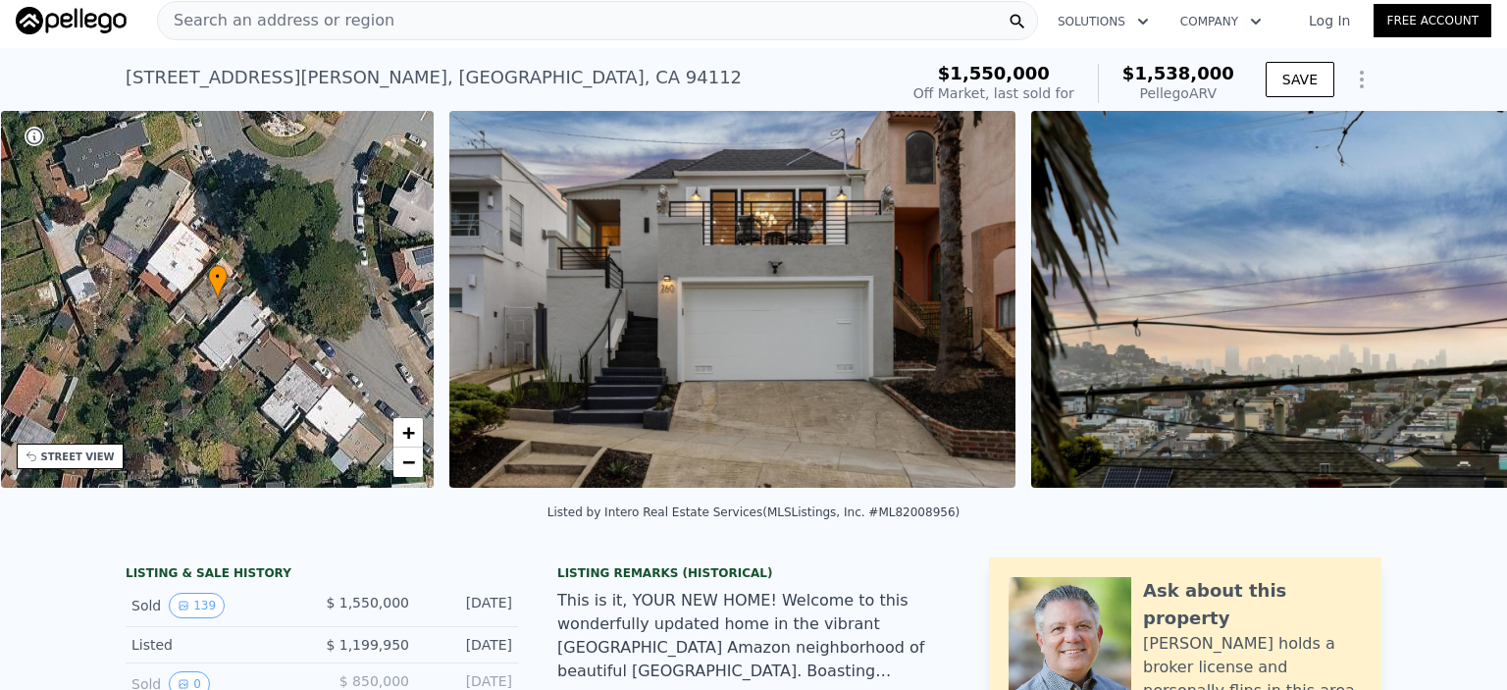
click at [1437, 318] on img at bounding box center [1314, 299] width 566 height 377
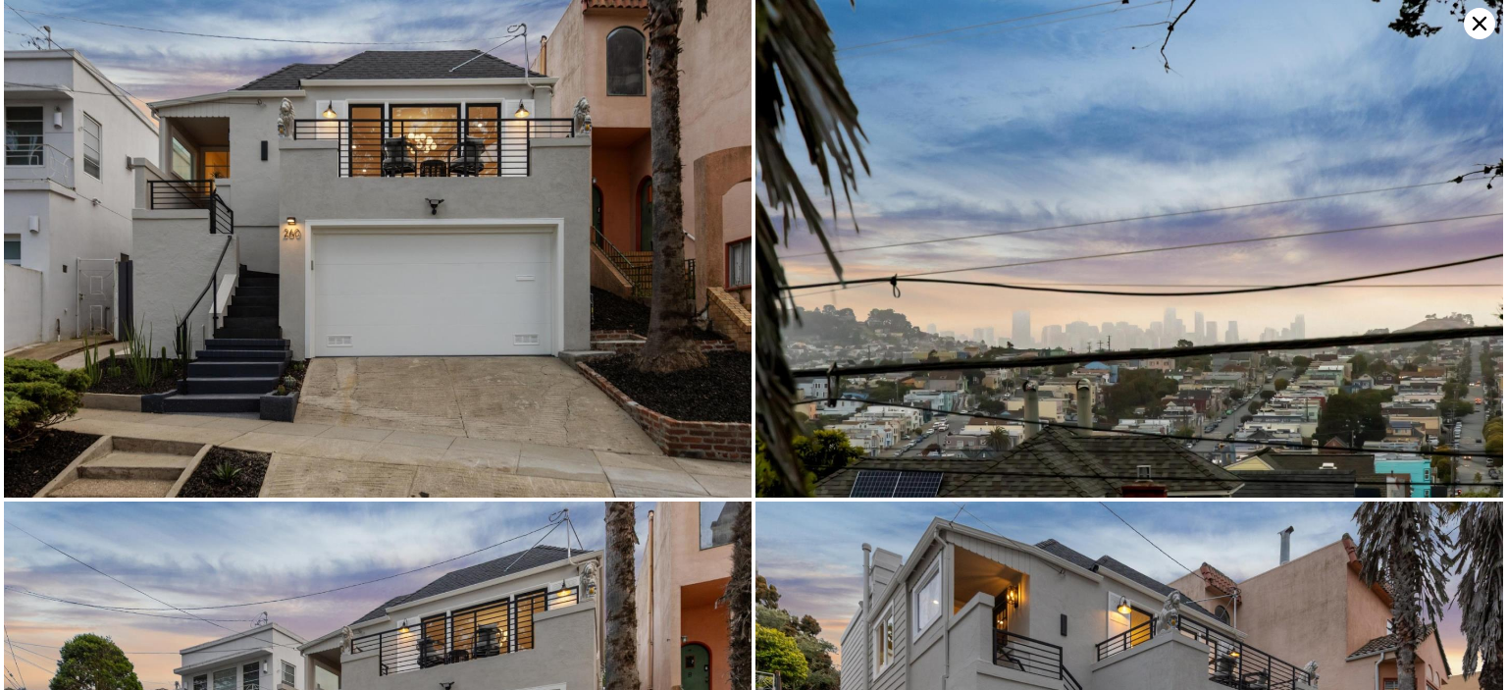
click at [1437, 318] on img at bounding box center [1129, 248] width 748 height 497
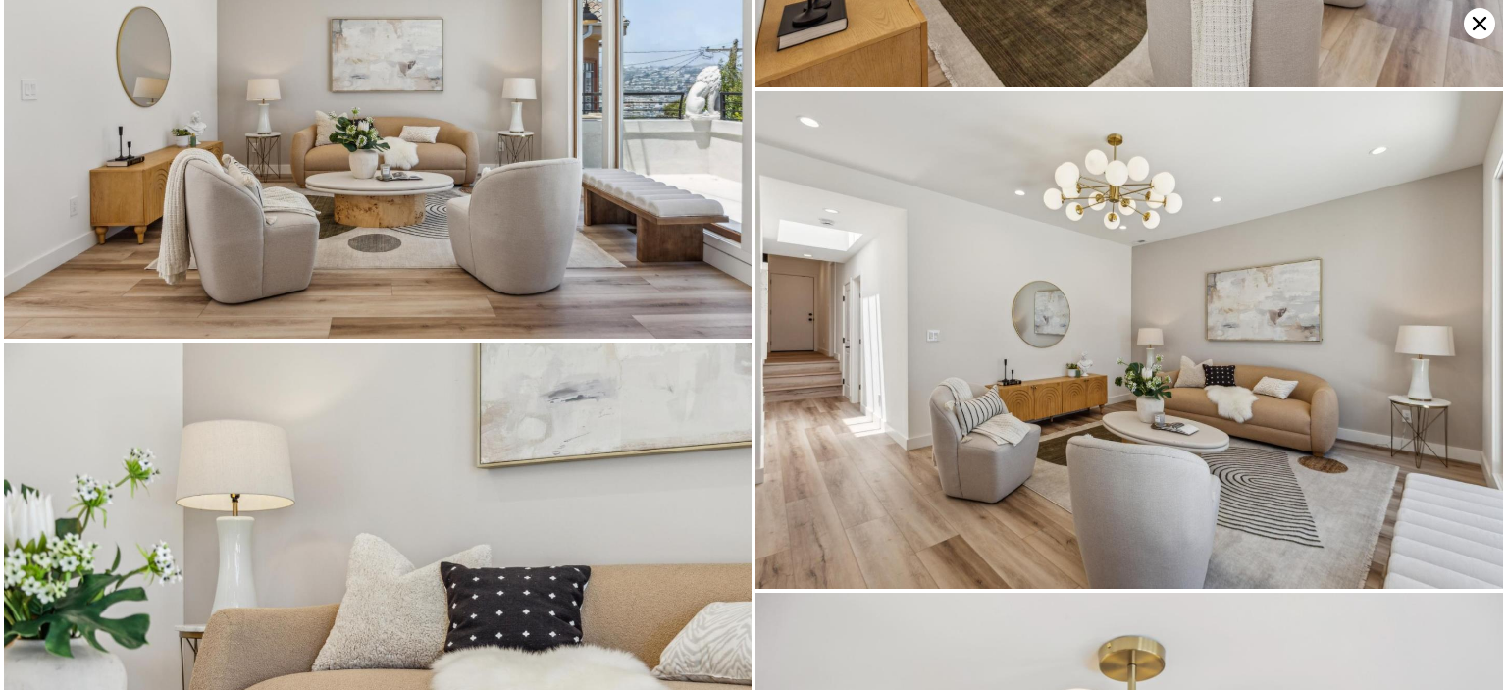
scroll to position [8693, 0]
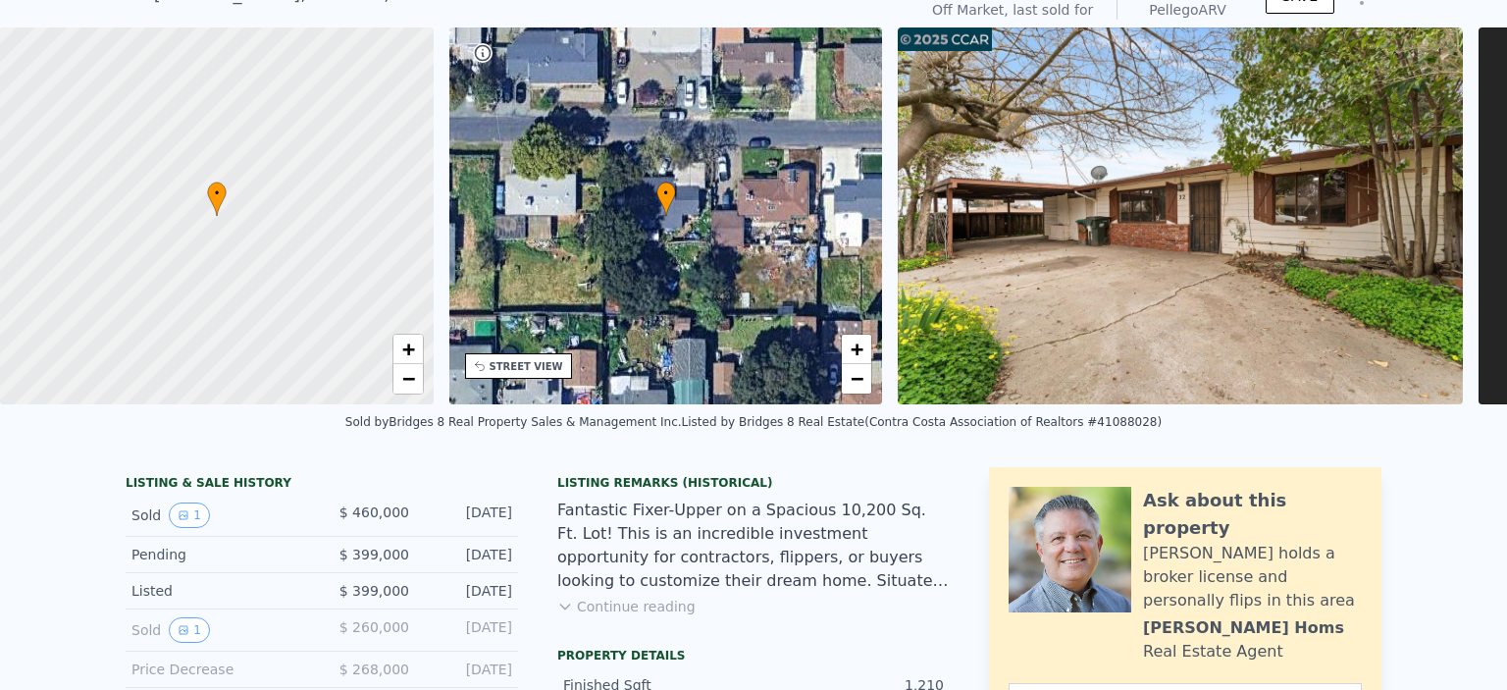
scroll to position [7, 0]
